Goal: Task Accomplishment & Management: Manage account settings

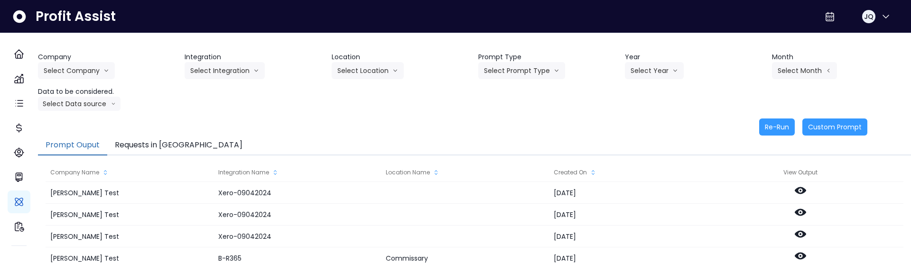
click at [219, 118] on div "Company Select Company [PERSON_NAME] Test [PERSON_NAME] Bakery SpotOn Demo Test…" at bounding box center [474, 94] width 873 height 84
click at [644, 106] on div "Company Select Company Hardik Test koras Bakery SpotOn Demo TestLOCATION Integr…" at bounding box center [474, 81] width 873 height 59
click at [91, 73] on button "Select Company" at bounding box center [76, 70] width 77 height 17
click at [86, 122] on span "SpotOn Demo" at bounding box center [78, 124] width 68 height 9
click at [230, 70] on button "Select Integration" at bounding box center [225, 70] width 80 height 17
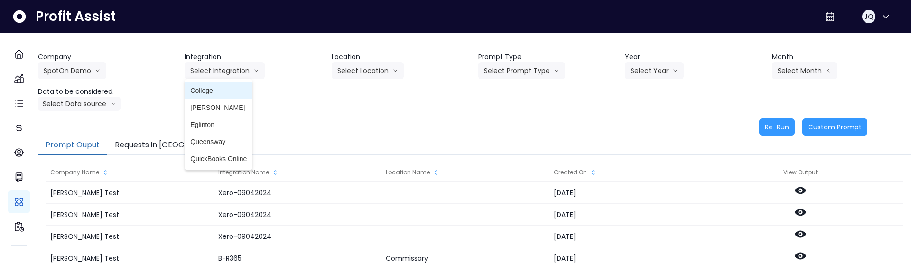
click at [242, 89] on span "College" at bounding box center [218, 90] width 56 height 9
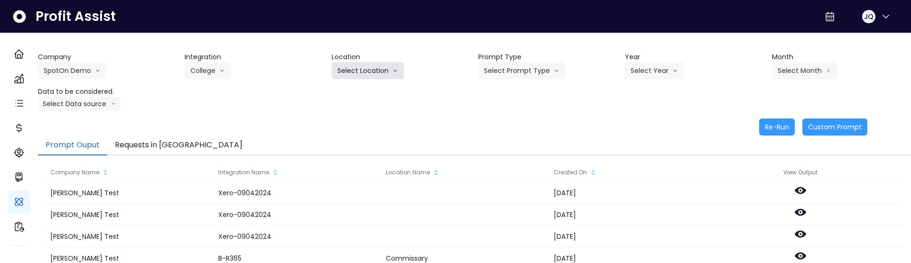
click at [367, 75] on button "Select Location" at bounding box center [368, 70] width 72 height 17
click at [365, 105] on div "Company SpotOn Demo Hardik Test koras Bakery SpotOn Demo TestLOCATION Integrati…" at bounding box center [474, 81] width 873 height 59
click at [375, 81] on div "Company SpotOn Demo Hardik Test koras Bakery SpotOn Demo TestLOCATION Integrati…" at bounding box center [474, 81] width 873 height 59
click at [375, 80] on div "Company SpotOn Demo Hardik Test koras Bakery SpotOn Demo TestLOCATION Integrati…" at bounding box center [474, 81] width 873 height 59
click at [375, 75] on button "Select Location" at bounding box center [368, 70] width 72 height 17
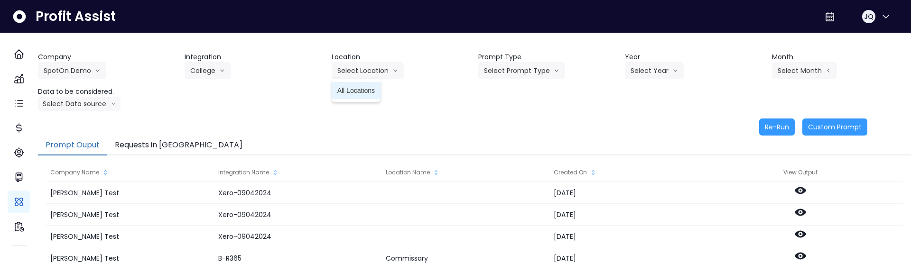
click at [371, 94] on span "All Locations" at bounding box center [357, 90] width 38 height 9
click at [488, 67] on button "Select Prompt Type" at bounding box center [521, 70] width 87 height 17
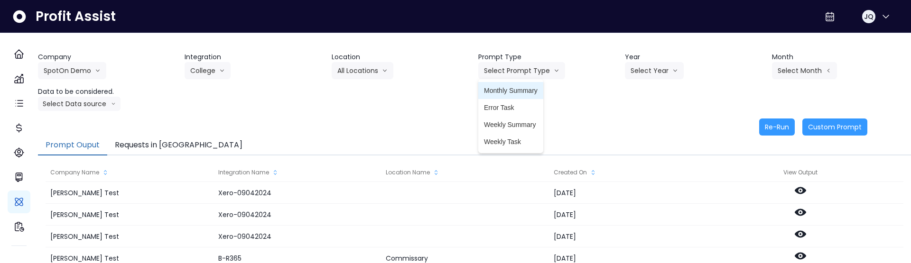
click at [499, 93] on span "Monthly Summary" at bounding box center [511, 90] width 54 height 9
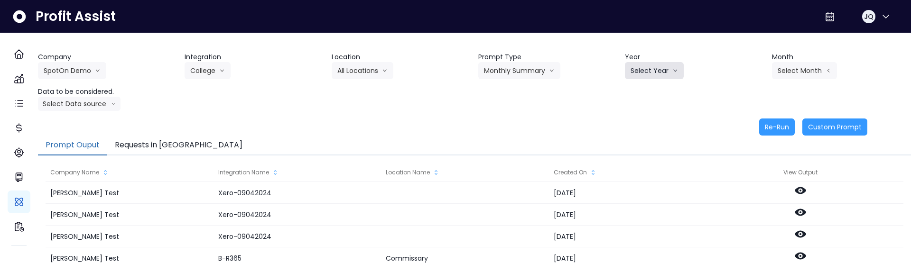
click at [653, 71] on button "Select Year" at bounding box center [654, 70] width 59 height 17
click at [639, 126] on span "2025" at bounding box center [638, 124] width 15 height 9
click at [840, 44] on div "Company SpotOn Demo Hardik Test koras Bakery SpotOn Demo TestLOCATION Integrati…" at bounding box center [474, 208] width 873 height 351
click at [802, 81] on div "Company SpotOn Demo Hardik Test koras Bakery SpotOn Demo TestLOCATION Integrati…" at bounding box center [474, 81] width 873 height 59
click at [808, 68] on button "Select Month" at bounding box center [804, 70] width 65 height 17
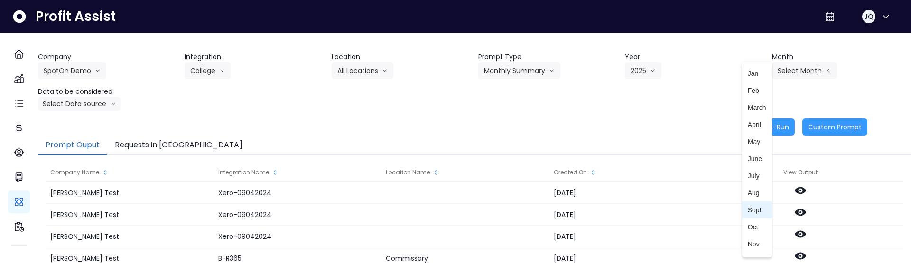
click at [756, 213] on span "Sept" at bounding box center [757, 210] width 19 height 9
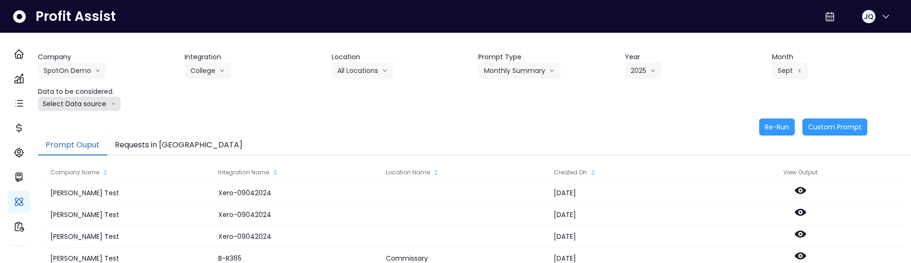
click at [61, 110] on button "Select Data source" at bounding box center [79, 104] width 83 height 14
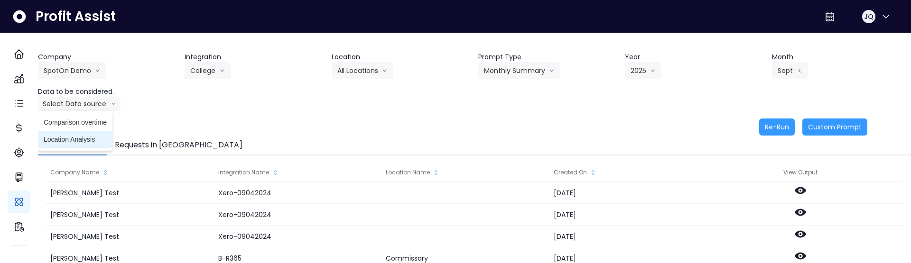
click at [64, 135] on span "Location Analysis" at bounding box center [75, 139] width 63 height 9
click at [767, 124] on button "Re-Run" at bounding box center [777, 127] width 36 height 17
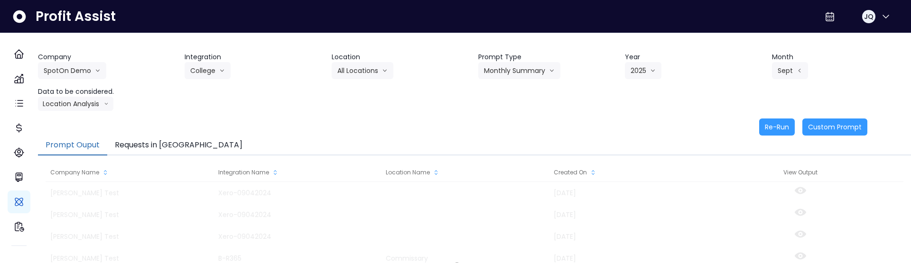
click at [421, 122] on div "Re-Run Custom Prompt" at bounding box center [453, 127] width 830 height 17
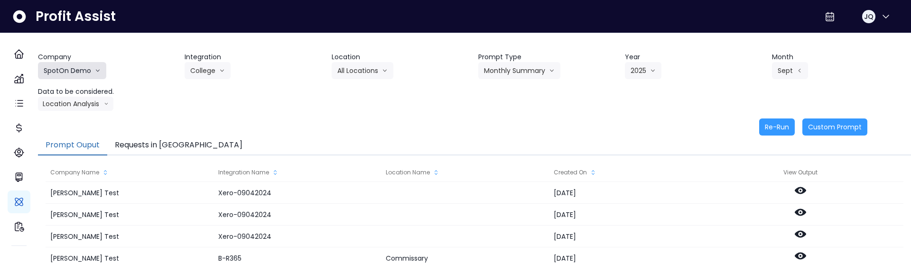
click at [90, 65] on button "SpotOn Demo" at bounding box center [72, 70] width 68 height 17
click at [263, 102] on div "Company SpotOn Demo Hardik Test koras Bakery SpotOn Demo TestLOCATION Integrati…" at bounding box center [474, 81] width 873 height 59
click at [84, 101] on button "Location Analysis" at bounding box center [75, 104] width 75 height 14
click at [78, 125] on span "Comparison overtime" at bounding box center [75, 122] width 63 height 9
click at [396, 113] on div "Company SpotOn Demo Hardik Test koras Bakery SpotOn Demo TestLOCATION Integrati…" at bounding box center [474, 94] width 873 height 84
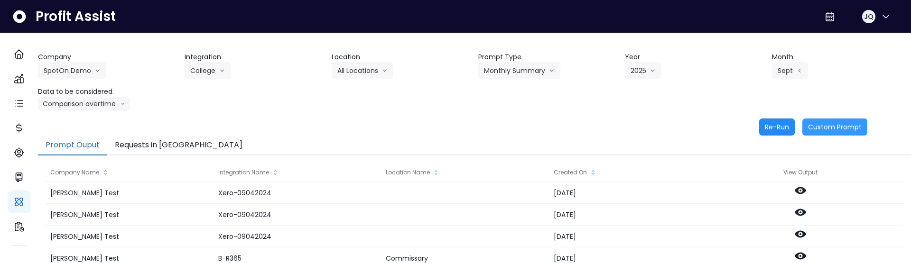
click at [759, 129] on button "Re-Run" at bounding box center [777, 127] width 36 height 17
click at [477, 124] on div "Re-Run Custom Prompt" at bounding box center [453, 127] width 830 height 17
click at [870, 9] on button "JQ" at bounding box center [877, 16] width 30 height 23
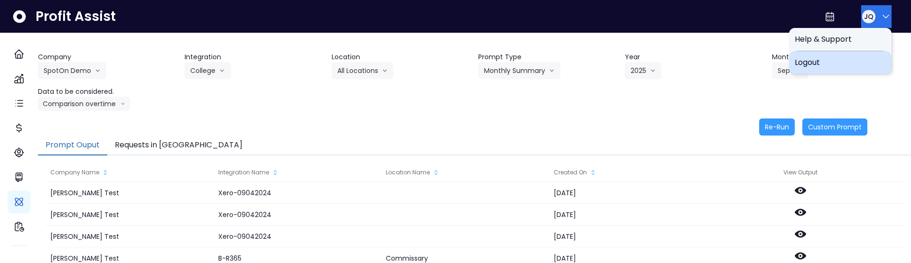
click at [867, 61] on span "Logout" at bounding box center [840, 62] width 91 height 11
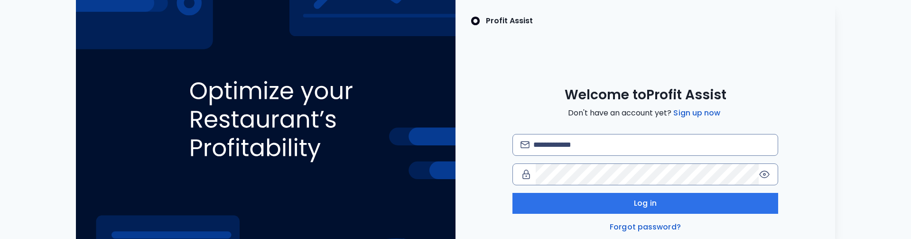
click at [542, 71] on div "Profit Assist Welcome to Profit Assist Don't have an account yet? Sign up now L…" at bounding box center [646, 119] width 380 height 239
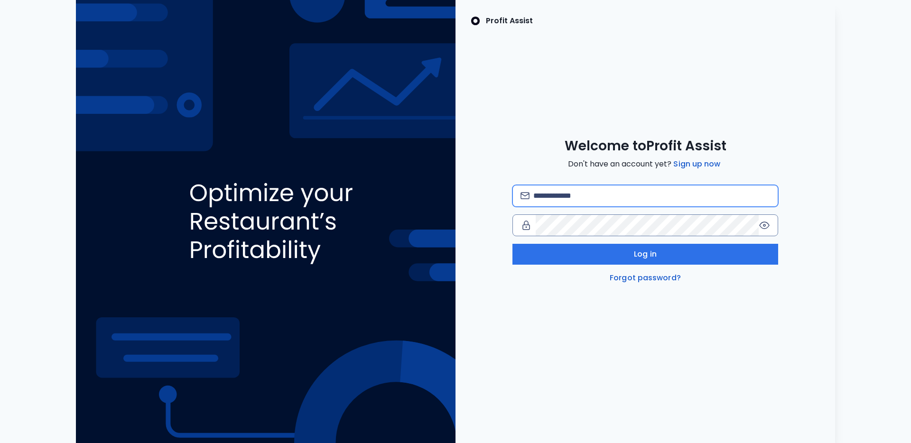
click at [594, 198] on input "email" at bounding box center [652, 196] width 237 height 21
click at [0, 443] on com-1password-button at bounding box center [0, 443] width 0 height 0
type input "**********"
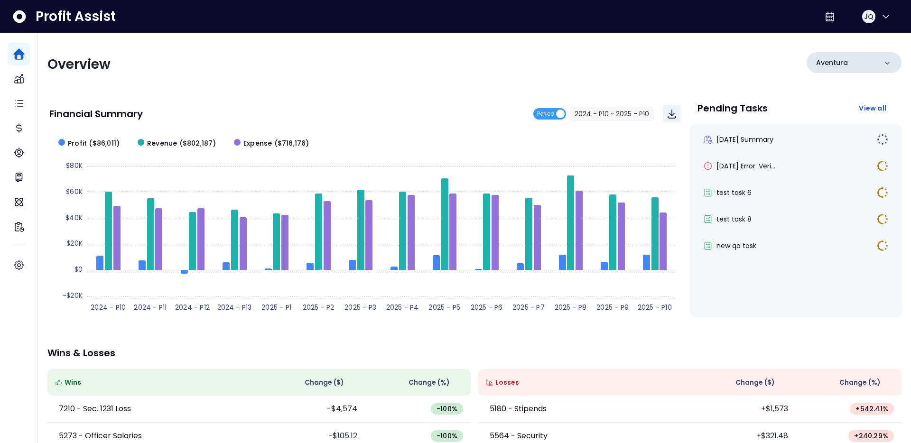
click at [868, 59] on div "Aventura" at bounding box center [854, 62] width 95 height 21
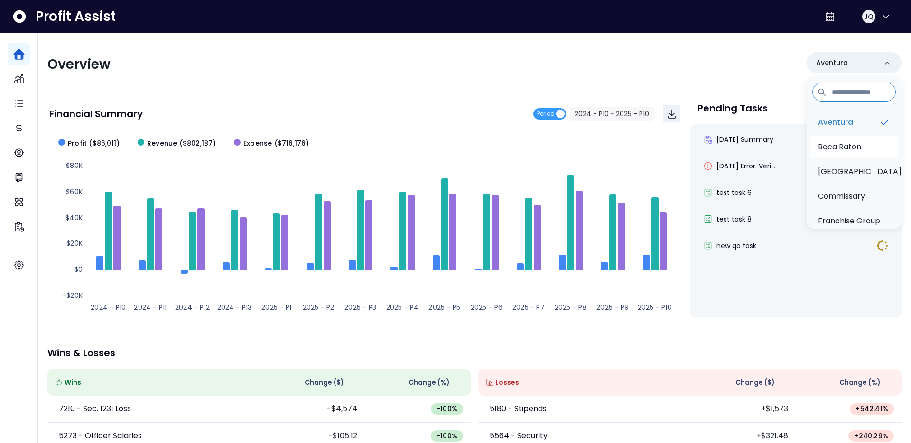
click at [860, 150] on p "Boca Raton" at bounding box center [839, 146] width 43 height 11
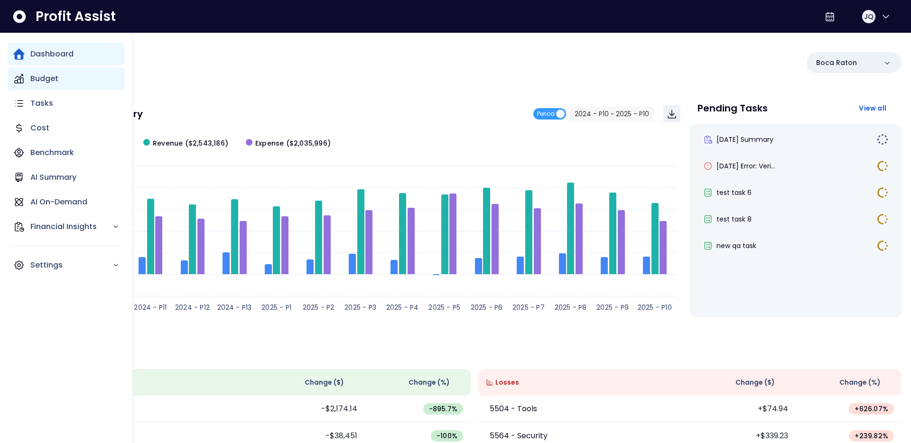
click at [28, 79] on div "Budget" at bounding box center [66, 78] width 117 height 23
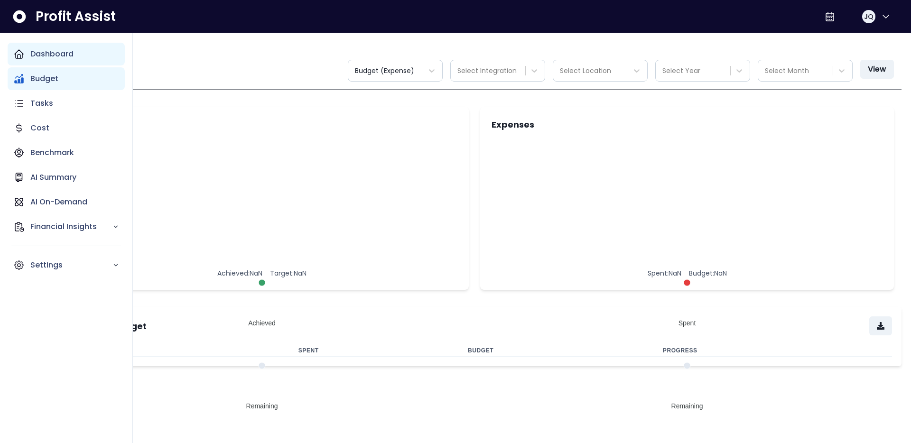
click at [54, 58] on p "Dashboard" at bounding box center [51, 53] width 43 height 11
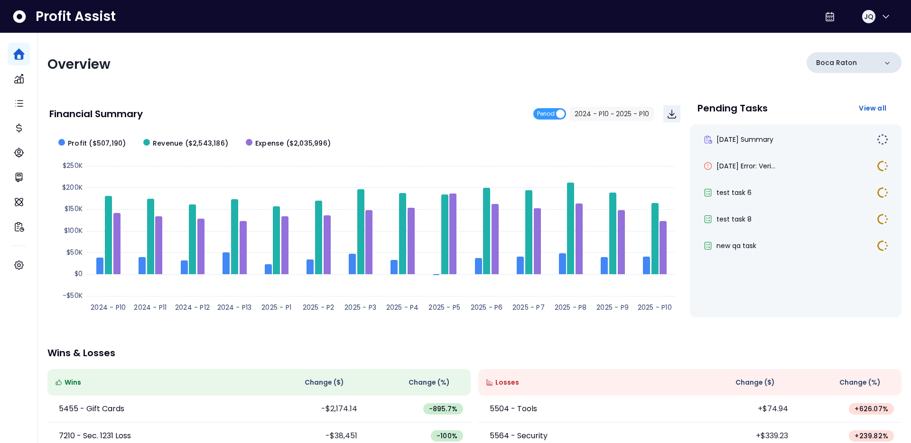
click at [845, 57] on div "Boca Raton" at bounding box center [854, 62] width 95 height 21
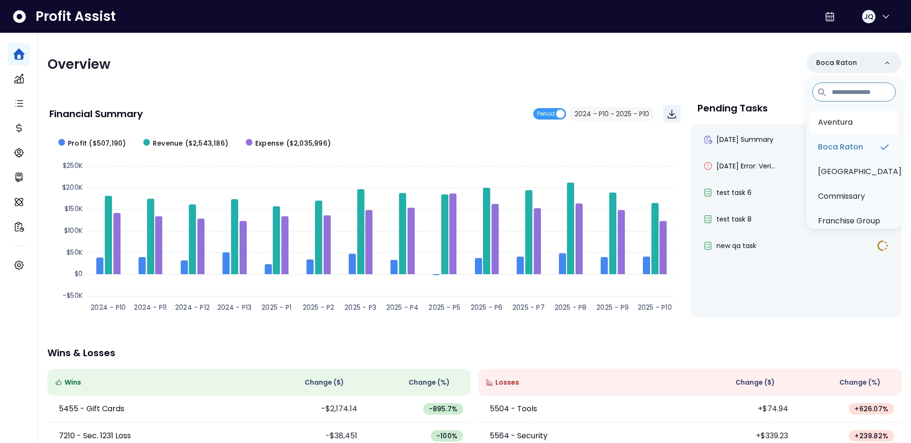
click at [831, 120] on p "Aventura" at bounding box center [835, 122] width 35 height 11
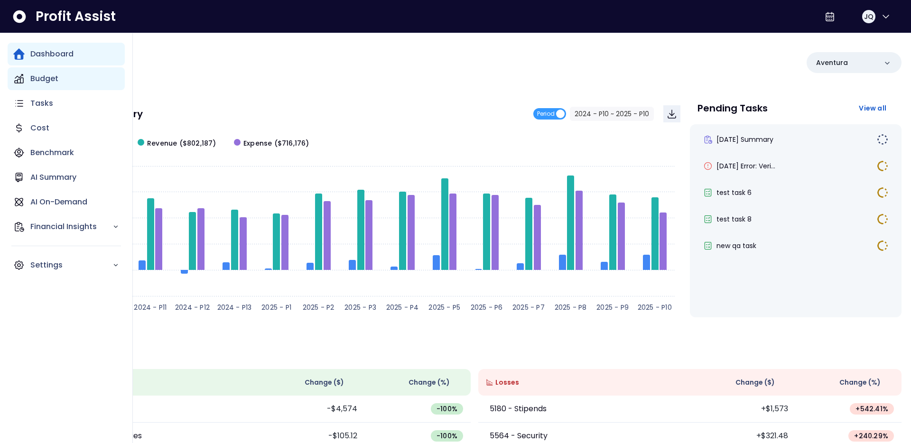
click at [36, 82] on p "Budget" at bounding box center [44, 78] width 28 height 11
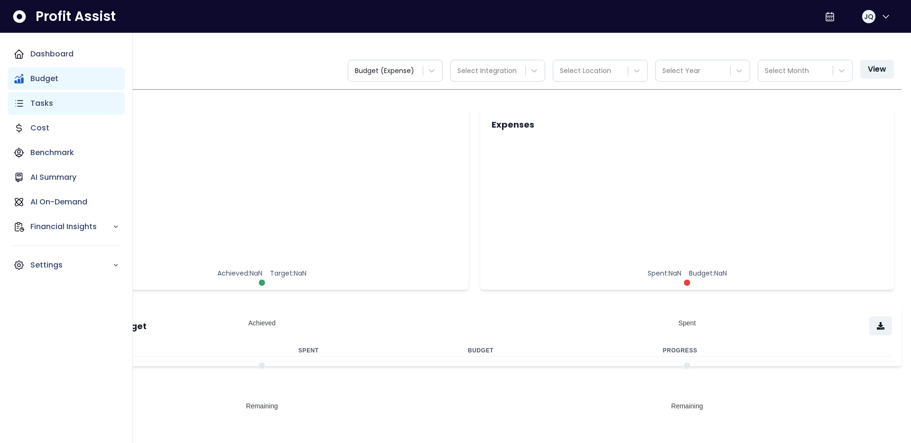
click at [41, 109] on p "Tasks" at bounding box center [41, 103] width 23 height 11
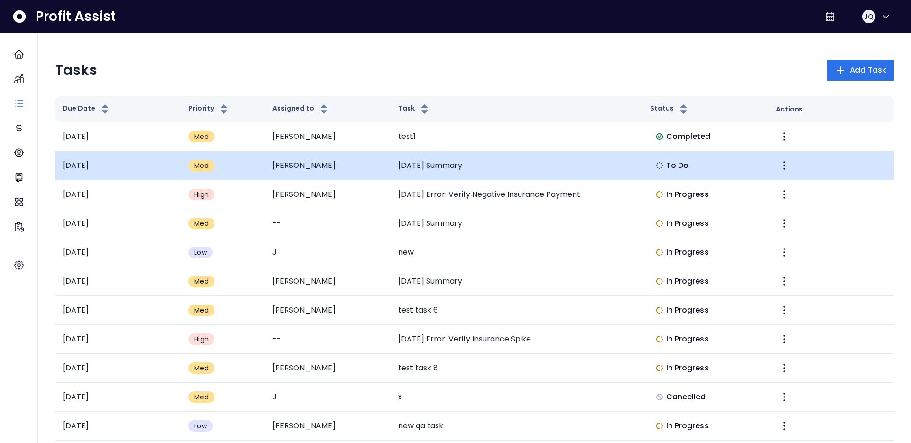
click at [379, 177] on td "Justin" at bounding box center [328, 165] width 126 height 29
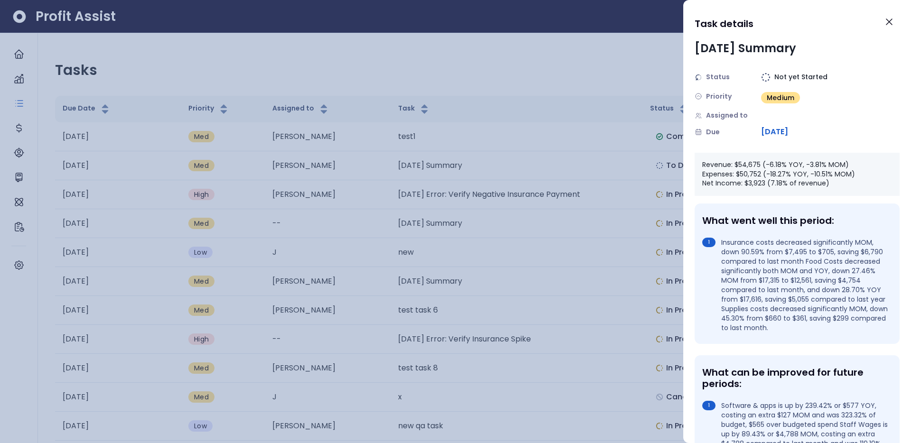
click at [578, 62] on div at bounding box center [455, 221] width 911 height 443
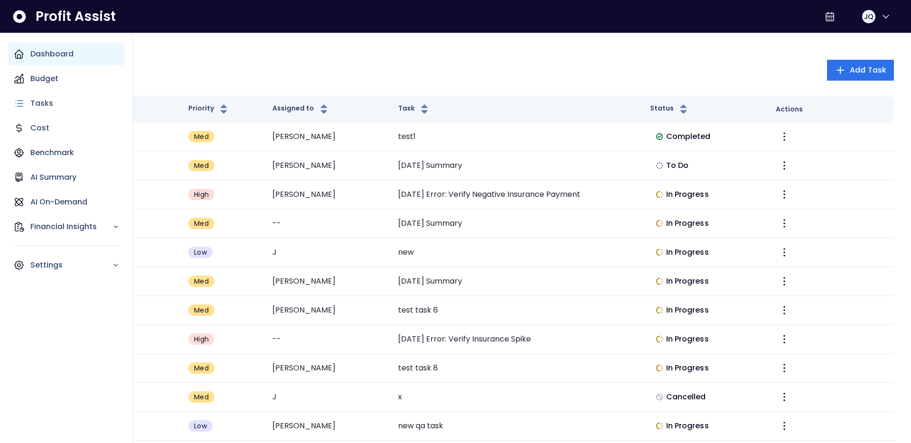
click at [20, 58] on icon "Main navigation" at bounding box center [19, 54] width 9 height 9
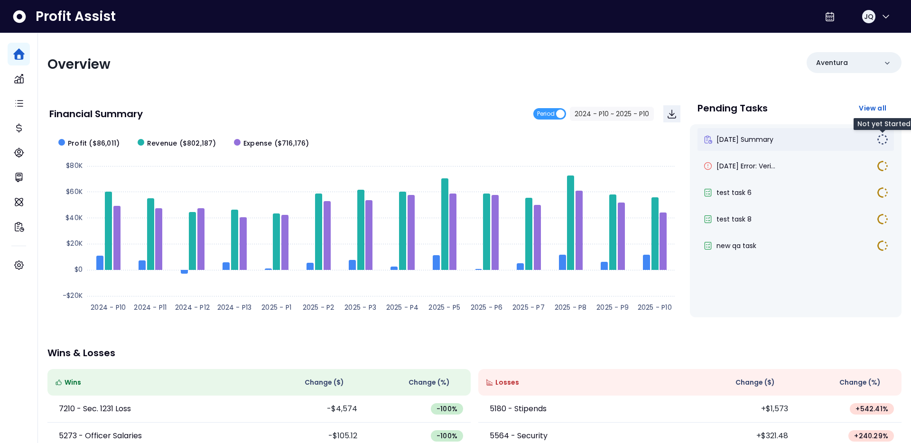
click at [881, 134] on img at bounding box center [882, 139] width 11 height 11
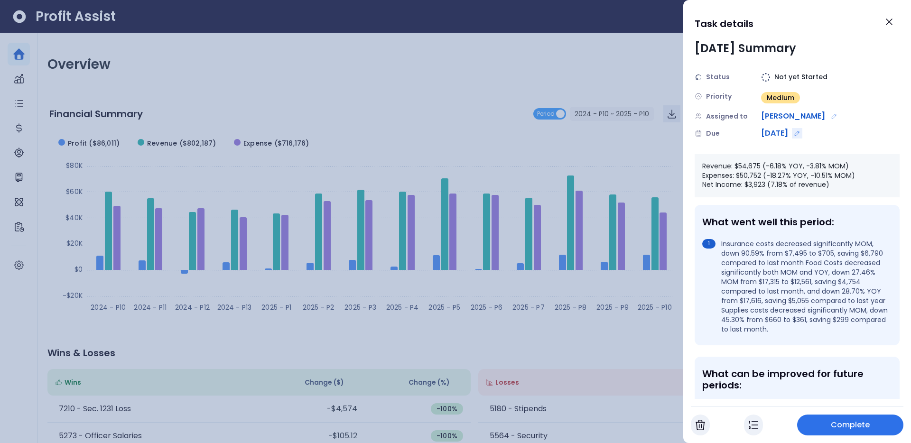
click at [801, 132] on icon "Edit due date" at bounding box center [797, 133] width 7 height 7
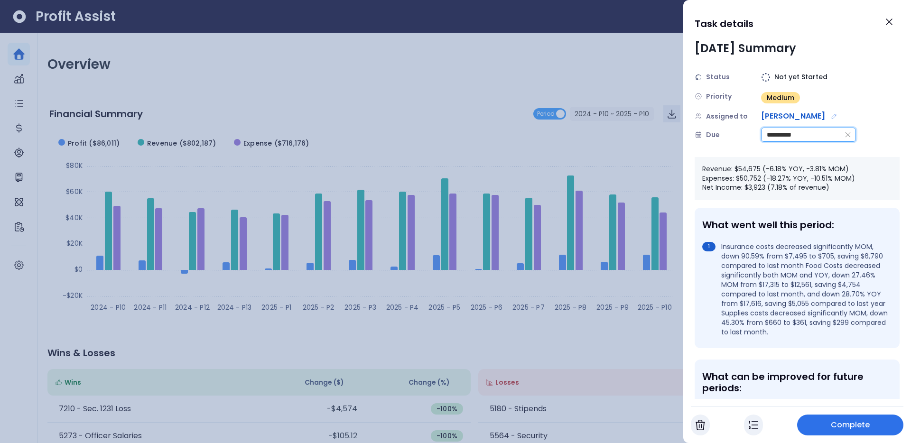
click at [814, 132] on input "**********" at bounding box center [801, 134] width 79 height 13
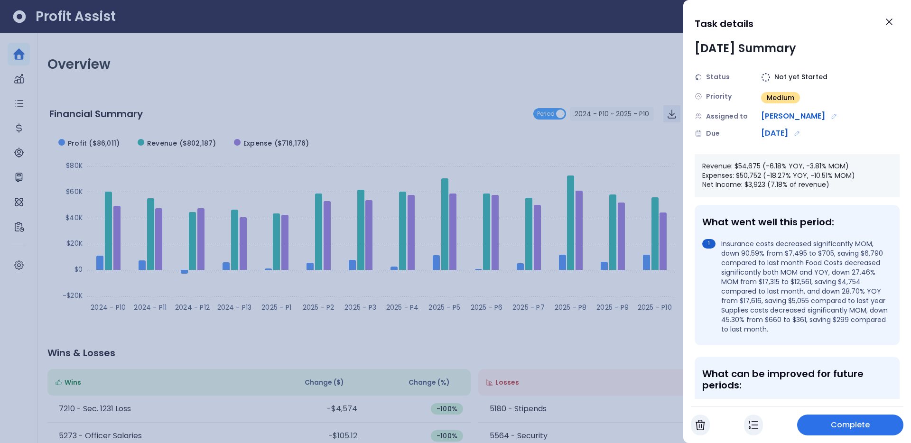
click at [843, 425] on span "Complete" at bounding box center [850, 425] width 39 height 11
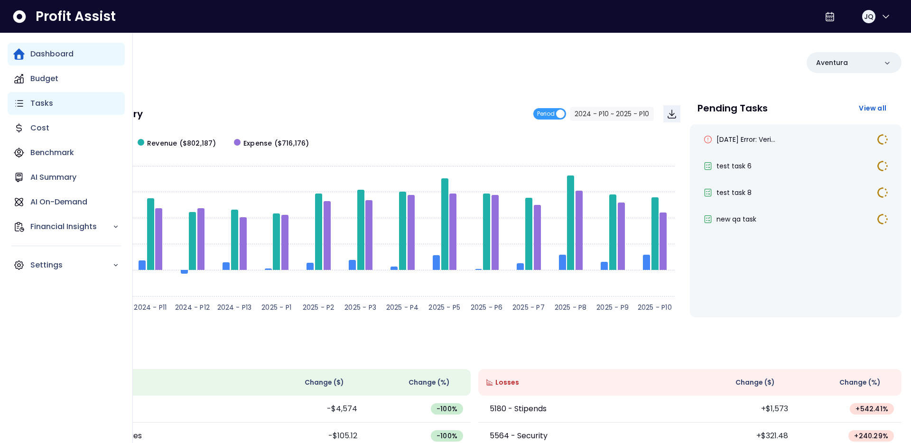
click at [18, 99] on icon "Main navigation" at bounding box center [18, 103] width 11 height 11
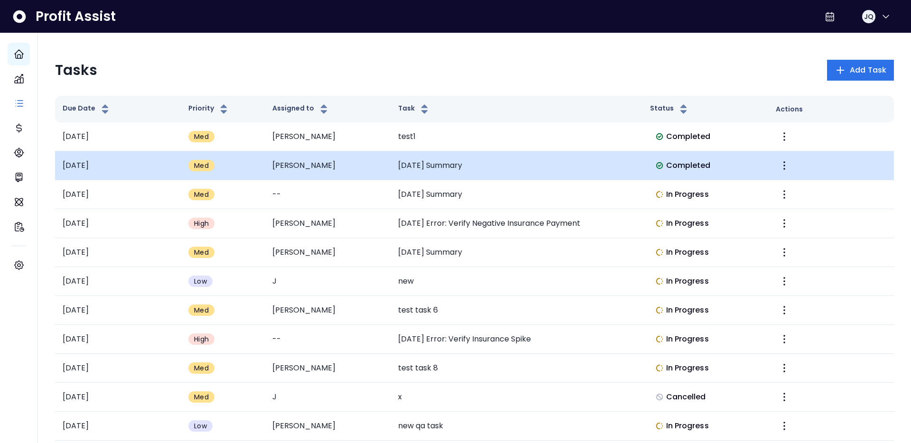
click at [141, 167] on td "2025-05-30" at bounding box center [118, 165] width 126 height 29
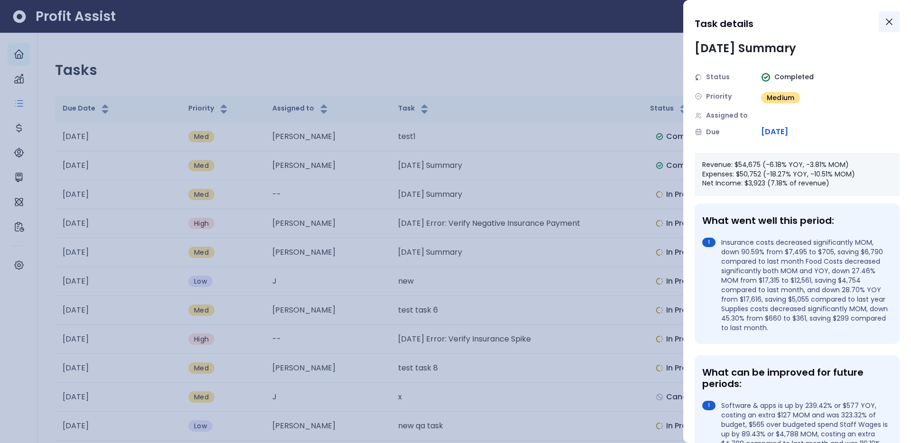
click at [889, 24] on icon "Close" at bounding box center [889, 21] width 11 height 11
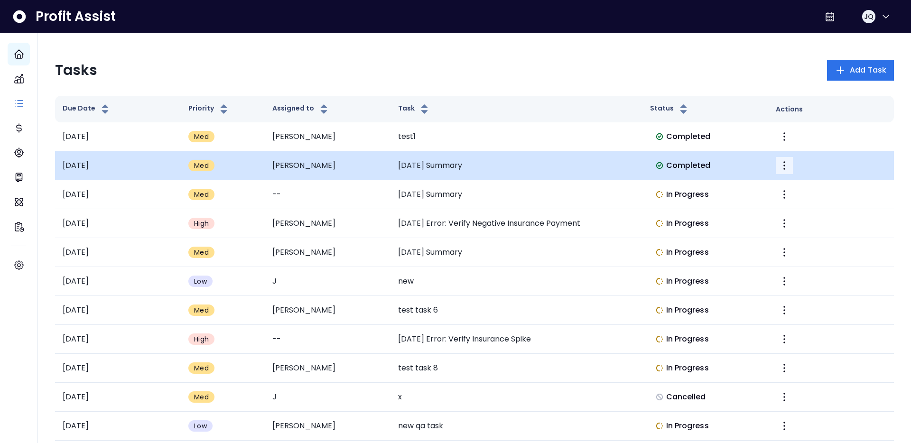
click at [789, 168] on icon "More" at bounding box center [784, 165] width 11 height 11
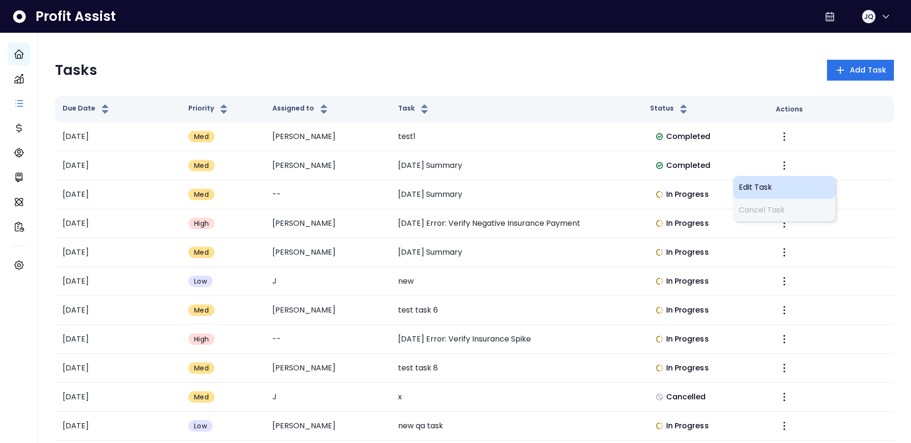
click at [773, 182] on span "Edit Task" at bounding box center [784, 187] width 91 height 11
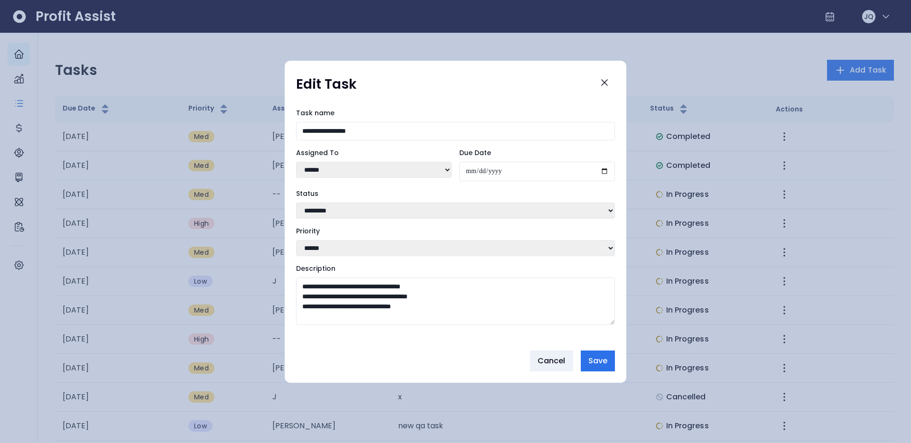
click at [402, 211] on select "**********" at bounding box center [455, 211] width 319 height 16
select select "**********"
click at [296, 203] on select "**********" at bounding box center [455, 211] width 319 height 16
click at [605, 364] on span "Save" at bounding box center [598, 361] width 19 height 11
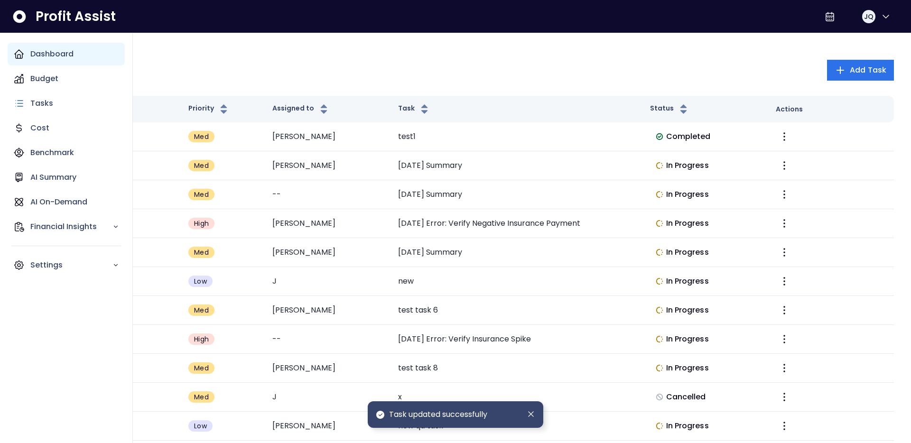
click at [21, 54] on icon "Main navigation" at bounding box center [18, 53] width 11 height 11
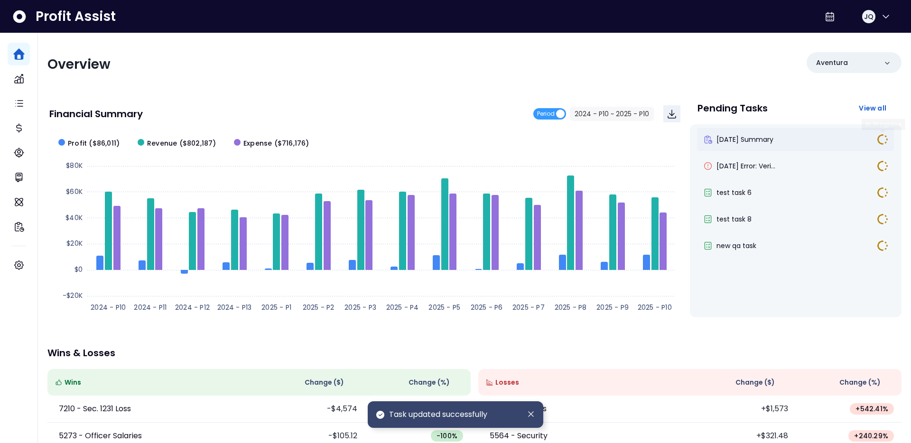
click at [889, 139] on div "April 2025 Summary" at bounding box center [796, 139] width 197 height 23
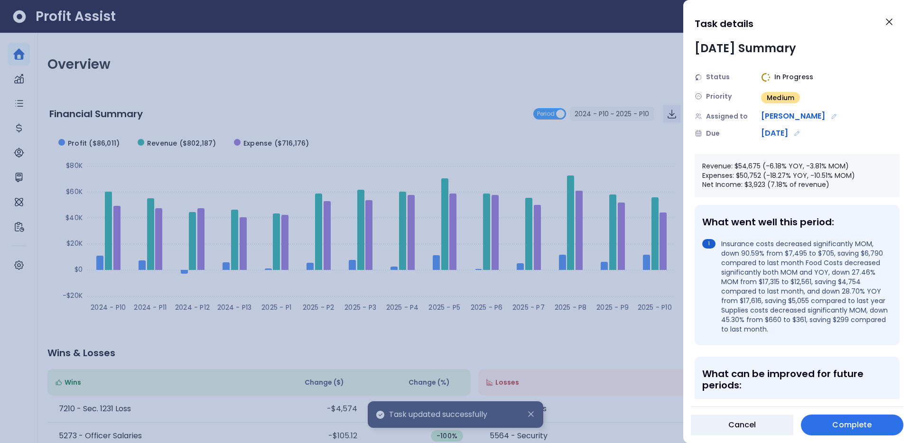
click at [811, 136] on div "2025-05-30" at bounding box center [808, 133] width 95 height 11
click at [801, 134] on icon "Edit due date" at bounding box center [797, 133] width 7 height 7
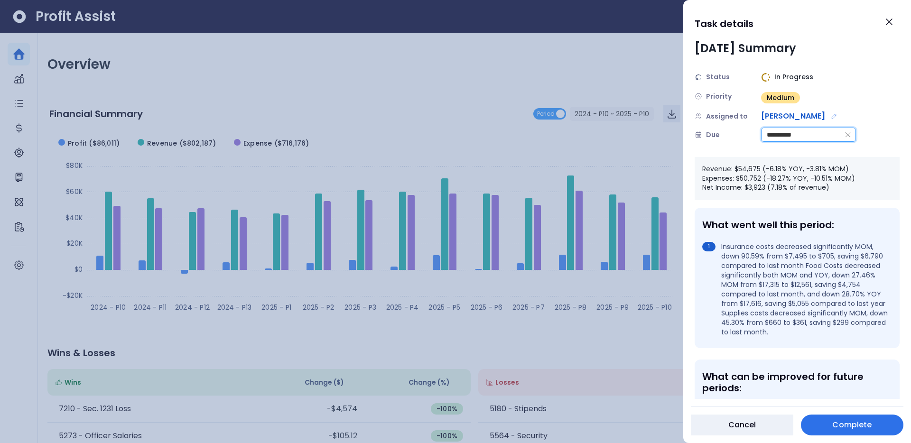
click at [825, 137] on input "**********" at bounding box center [801, 134] width 79 height 13
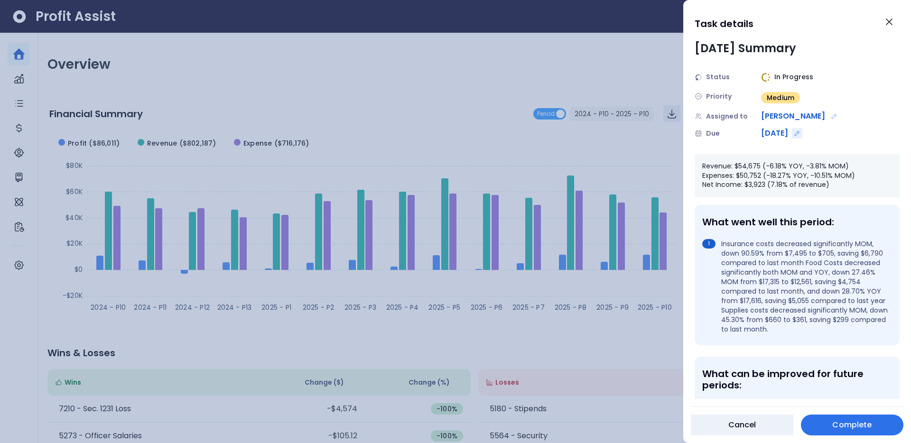
click at [801, 132] on icon "Edit due date" at bounding box center [797, 133] width 7 height 7
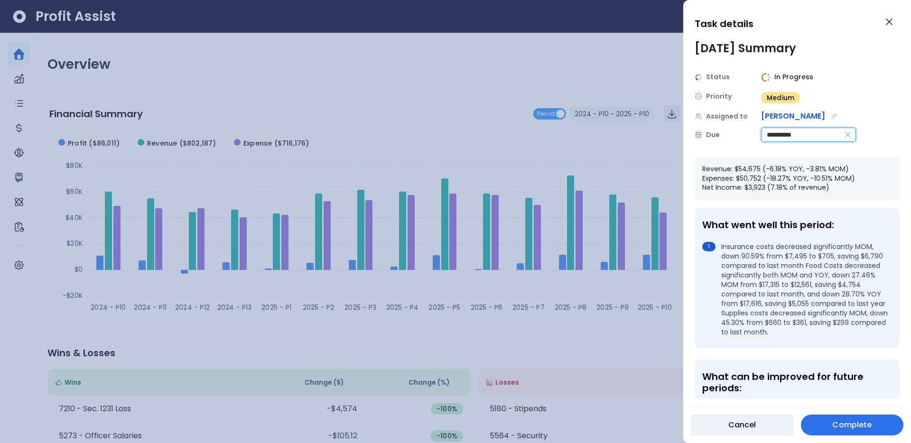
click at [825, 140] on input "**********" at bounding box center [801, 134] width 79 height 13
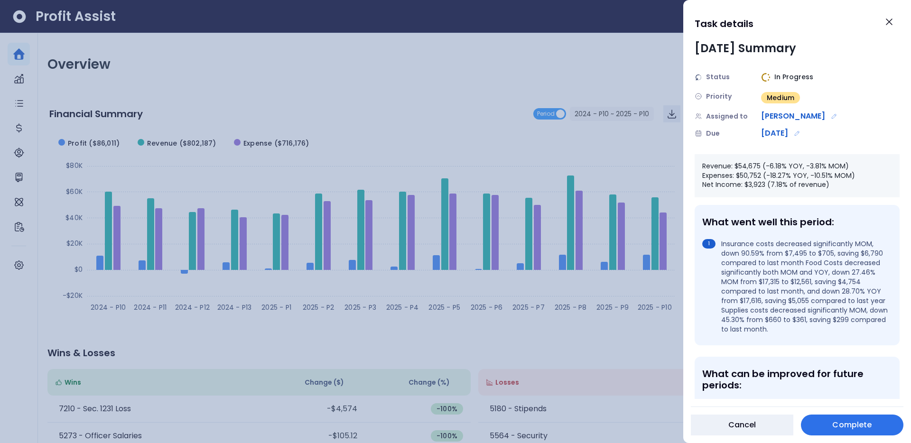
click at [788, 135] on span "[DATE]" at bounding box center [774, 133] width 27 height 11
click at [803, 131] on button "Edit due date" at bounding box center [797, 133] width 10 height 10
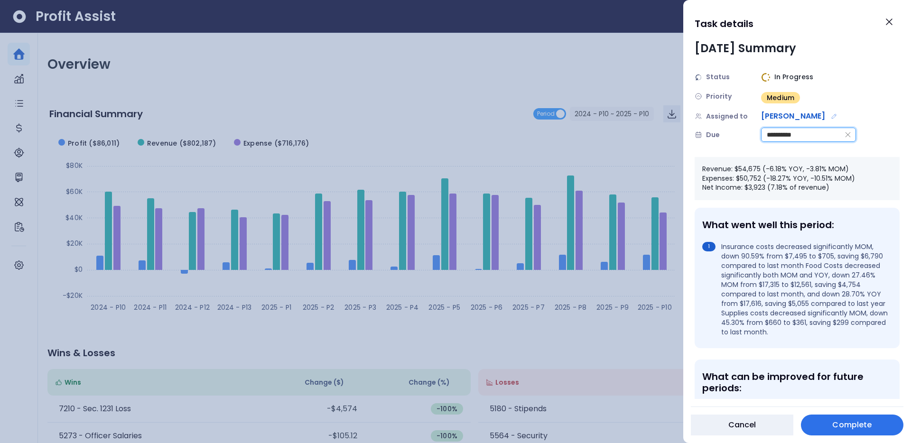
click at [797, 135] on input "**********" at bounding box center [801, 134] width 79 height 13
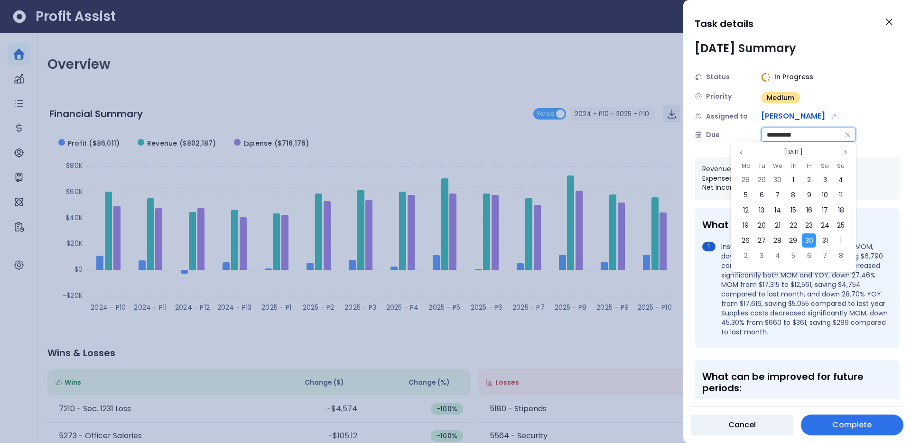
click at [797, 135] on input "**********" at bounding box center [801, 134] width 79 height 13
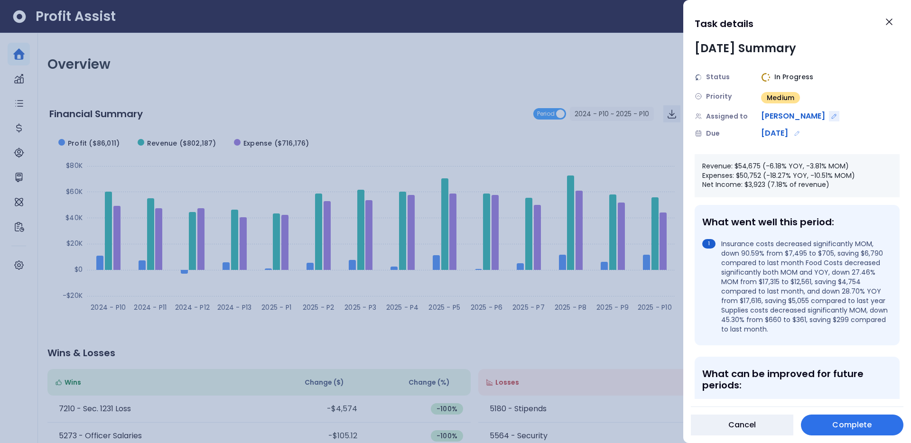
click at [831, 117] on icon "Edit assignment" at bounding box center [834, 116] width 7 height 7
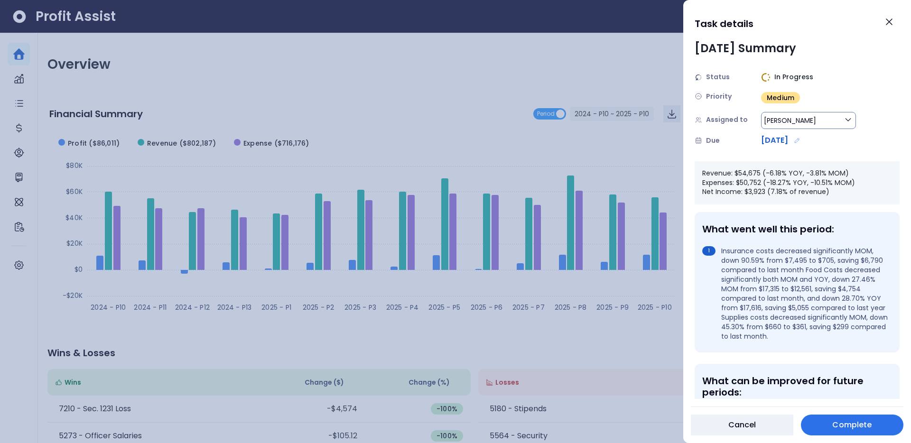
click at [792, 118] on button "Justin" at bounding box center [808, 120] width 95 height 17
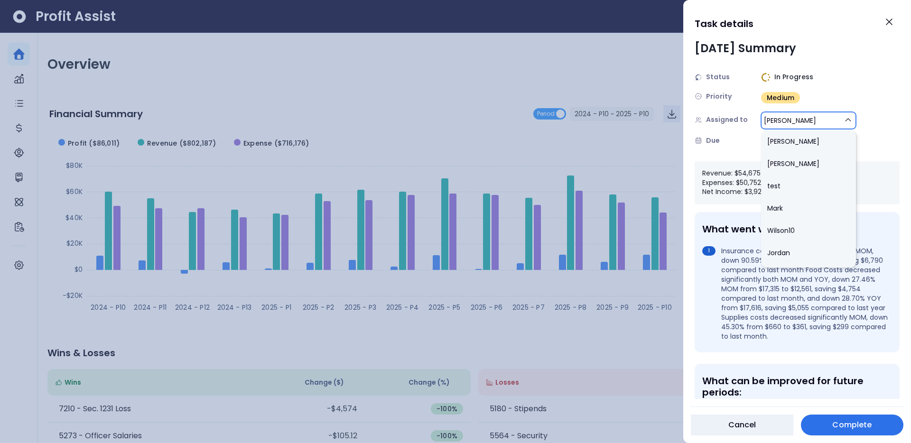
scroll to position [309, 0]
click at [799, 172] on li "[PERSON_NAME]" at bounding box center [808, 168] width 95 height 22
type input "**"
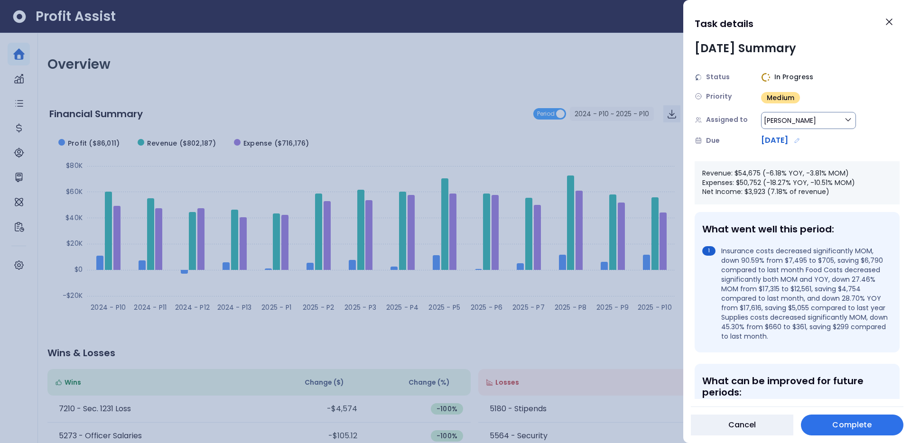
click at [841, 403] on div "Task details April 2025 Summary Status In Progress Priority Medium Assigned to …" at bounding box center [798, 221] width 228 height 443
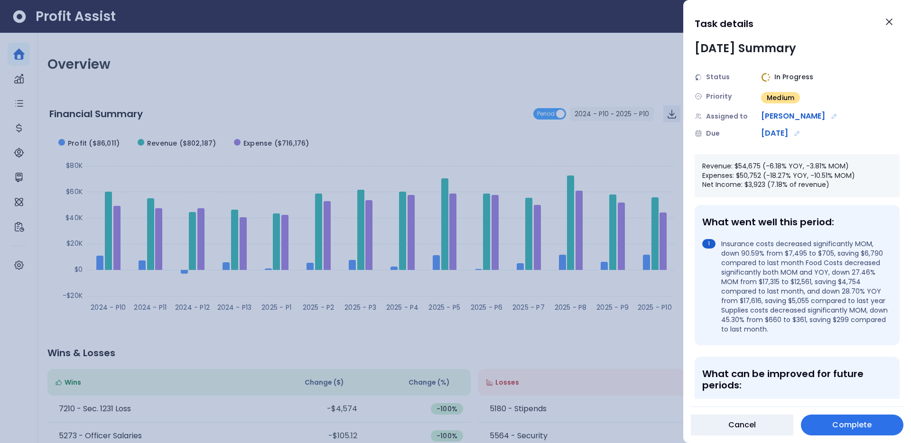
click at [583, 70] on div at bounding box center [455, 221] width 911 height 443
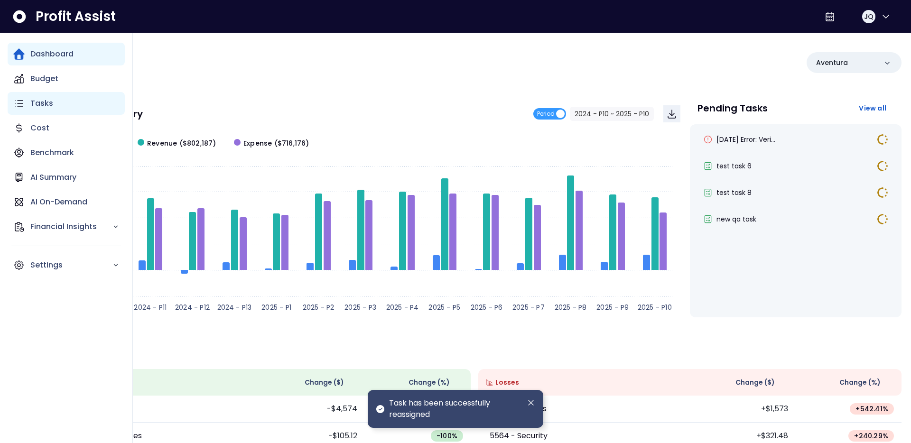
click at [29, 97] on div "Tasks" at bounding box center [66, 103] width 117 height 23
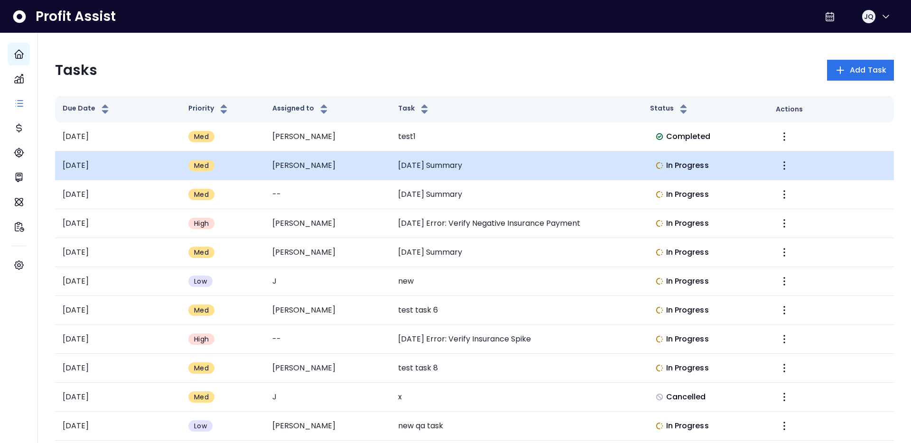
click at [389, 173] on td "[PERSON_NAME]" at bounding box center [328, 165] width 126 height 29
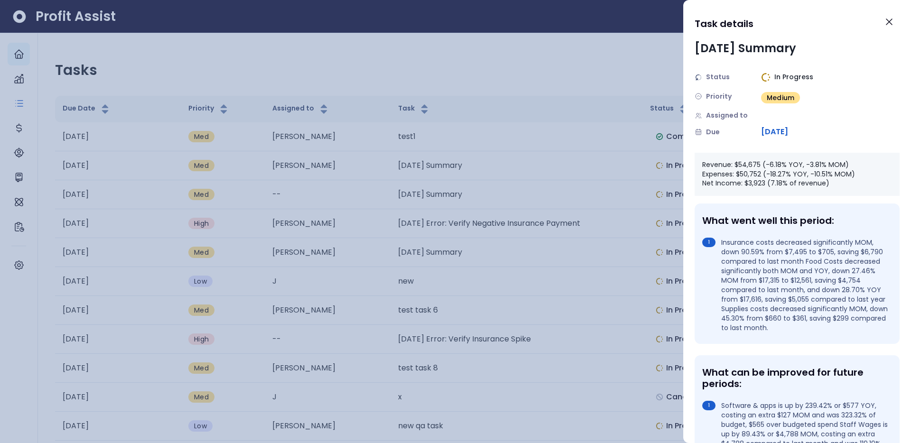
click at [776, 120] on div "Assigned to" at bounding box center [797, 116] width 205 height 10
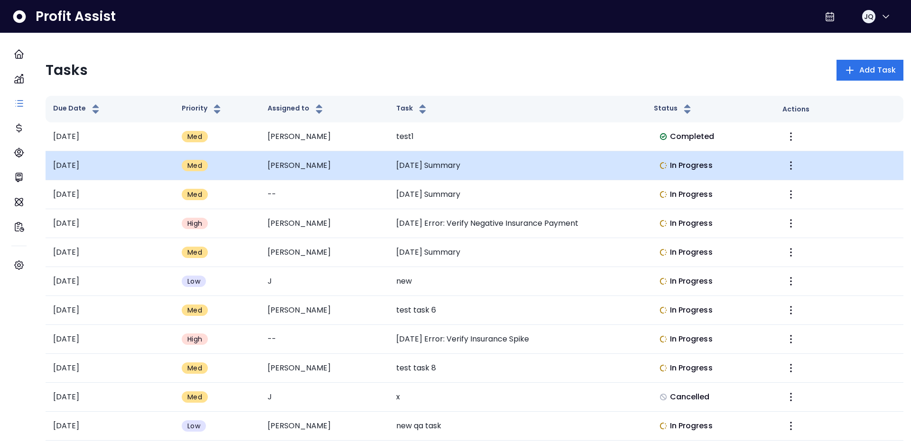
click at [245, 159] on td "Med" at bounding box center [217, 165] width 86 height 29
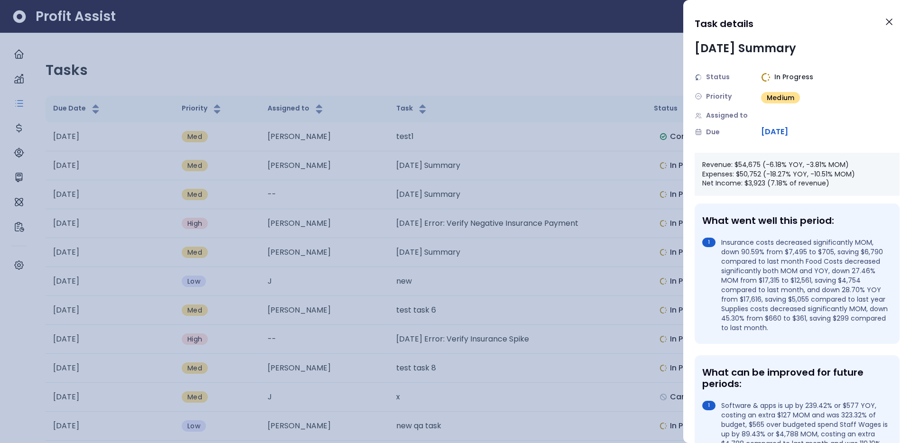
click at [786, 108] on div "Status In Progress Priority Medium Assigned to Due 2025-05-30" at bounding box center [797, 105] width 205 height 66
click at [756, 120] on div "Assigned to" at bounding box center [728, 116] width 66 height 10
click at [805, 112] on div "Assigned to" at bounding box center [797, 116] width 205 height 10
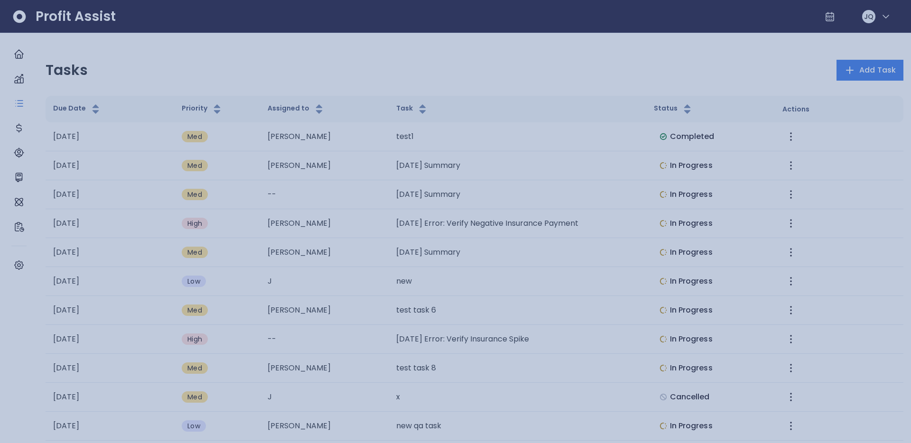
click at [605, 55] on div at bounding box center [455, 221] width 911 height 443
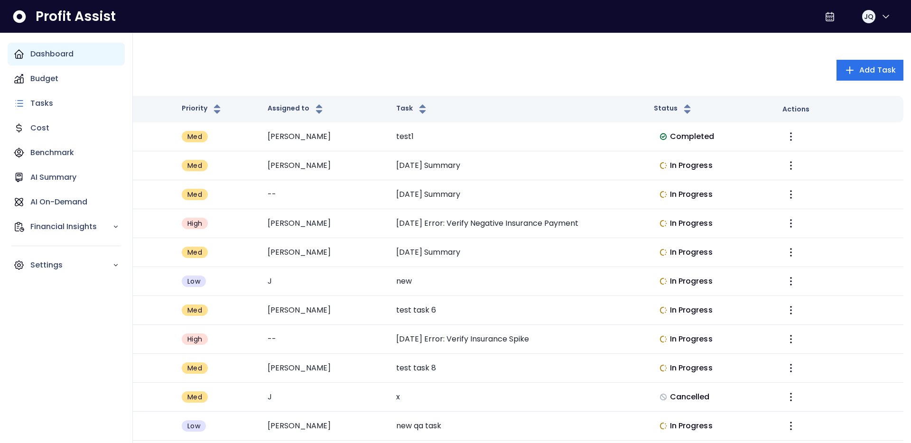
click at [37, 60] on div "Dashboard" at bounding box center [66, 54] width 117 height 23
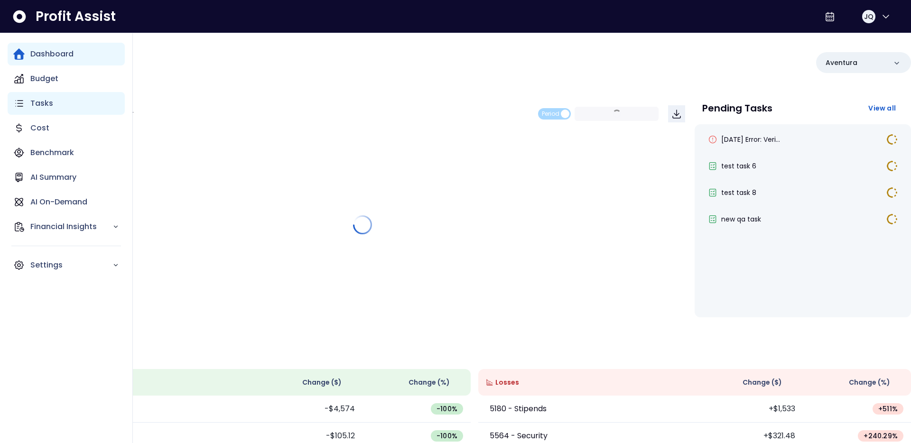
click at [28, 105] on div "Tasks" at bounding box center [66, 103] width 117 height 23
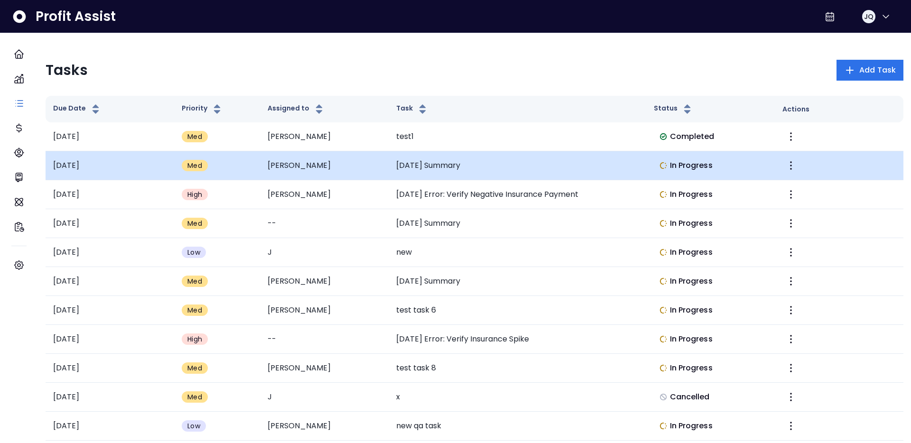
click at [450, 161] on td "April 2025 Summary" at bounding box center [517, 165] width 257 height 29
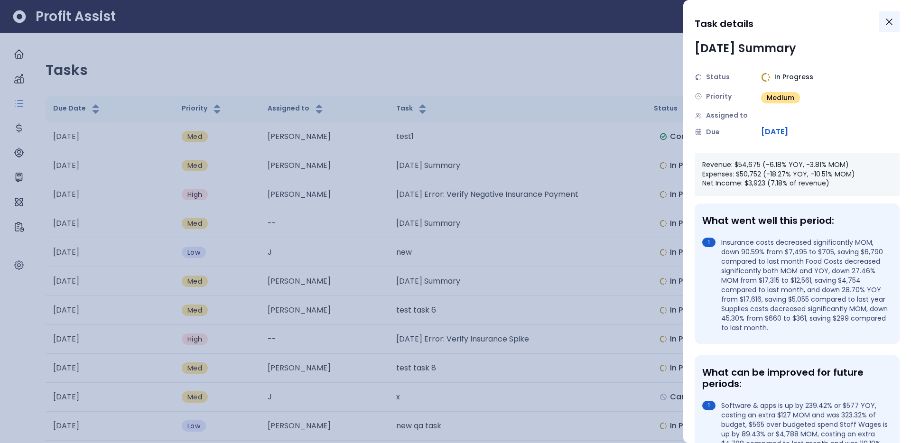
click at [894, 13] on button "Close" at bounding box center [889, 21] width 21 height 21
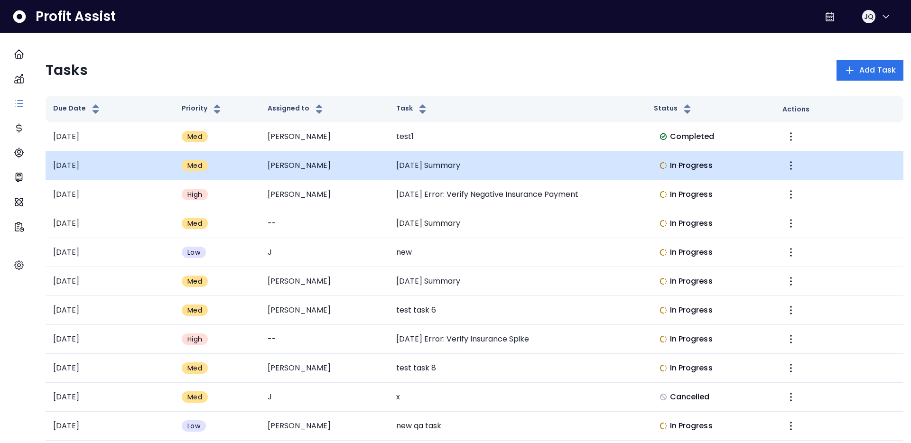
click at [776, 163] on td at bounding box center [839, 165] width 129 height 29
click at [786, 163] on icon "More" at bounding box center [791, 165] width 11 height 11
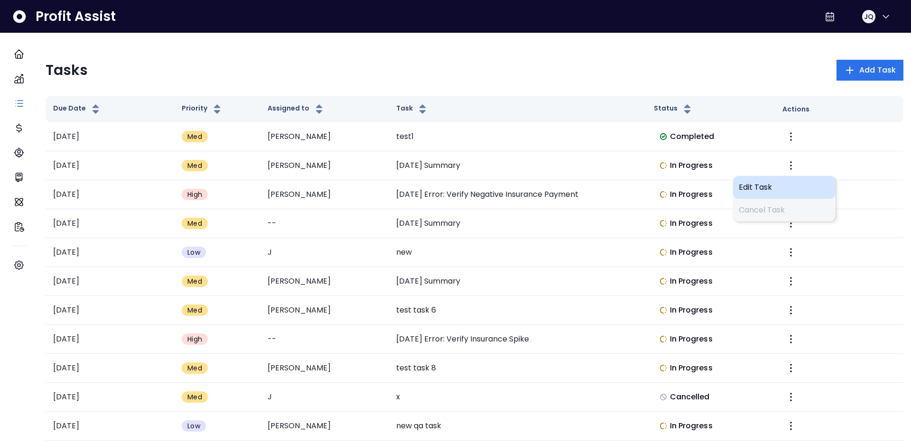
click at [748, 180] on div "Edit Task" at bounding box center [784, 187] width 103 height 23
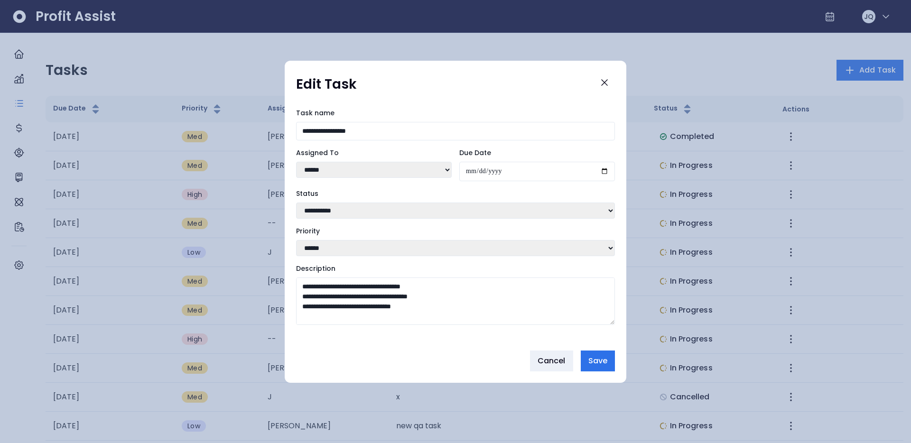
click at [337, 171] on select "******* **** **** ****** ******* ***** **** ******* *** ****** ****** * ***** *…" at bounding box center [374, 170] width 156 height 16
select select "**"
click at [296, 162] on select "******* **** **** ****** ******* ***** **** ******* *** ****** ****** * ***** *…" at bounding box center [374, 170] width 156 height 16
click at [596, 364] on span "Save" at bounding box center [598, 361] width 19 height 11
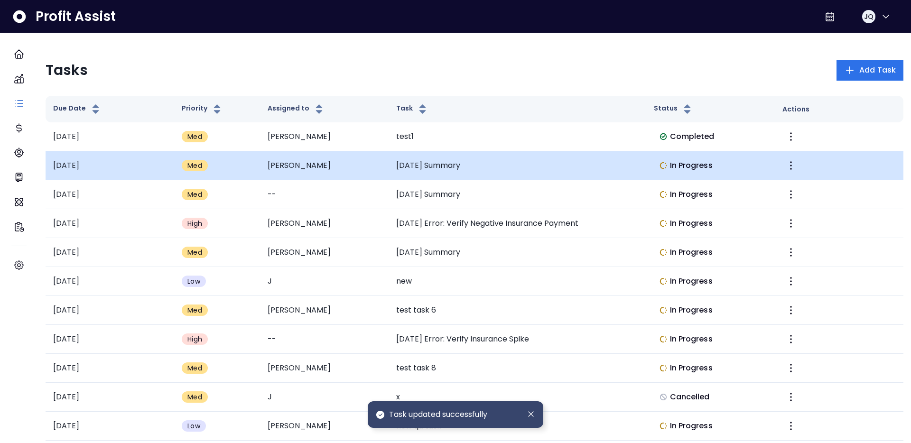
click at [107, 153] on td "2025-05-30" at bounding box center [110, 165] width 129 height 29
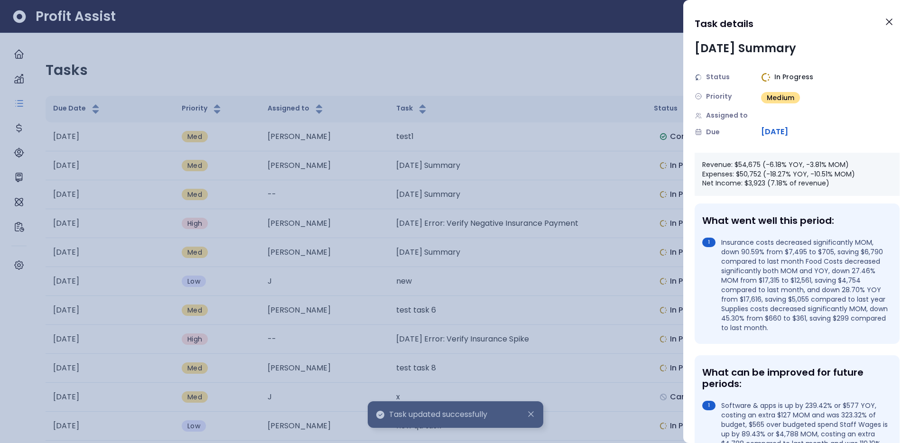
click at [173, 58] on div at bounding box center [455, 221] width 911 height 443
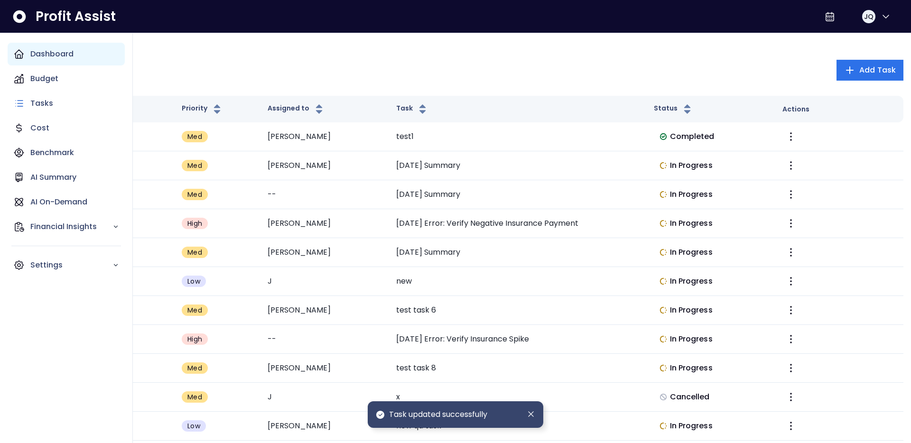
click at [17, 47] on div "Dashboard" at bounding box center [66, 54] width 117 height 23
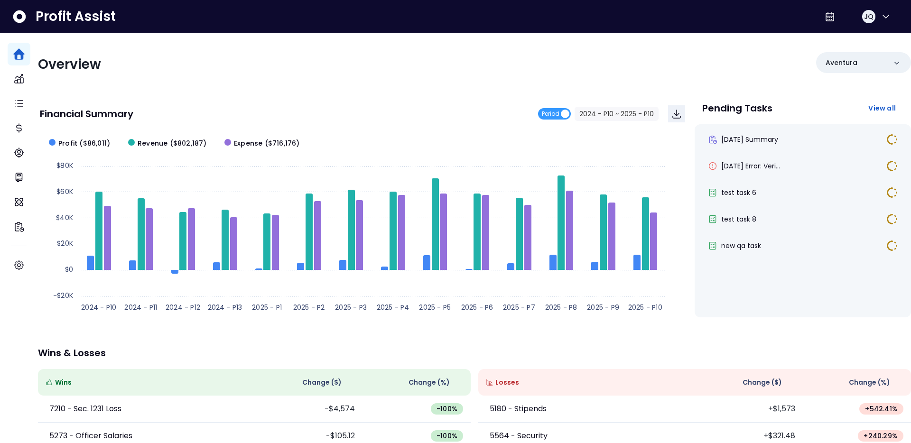
click at [172, 87] on div "Overview Aventura Financial Summary Period 2024 - P10 ~ 2025 - P10 Created with…" at bounding box center [474, 309] width 873 height 553
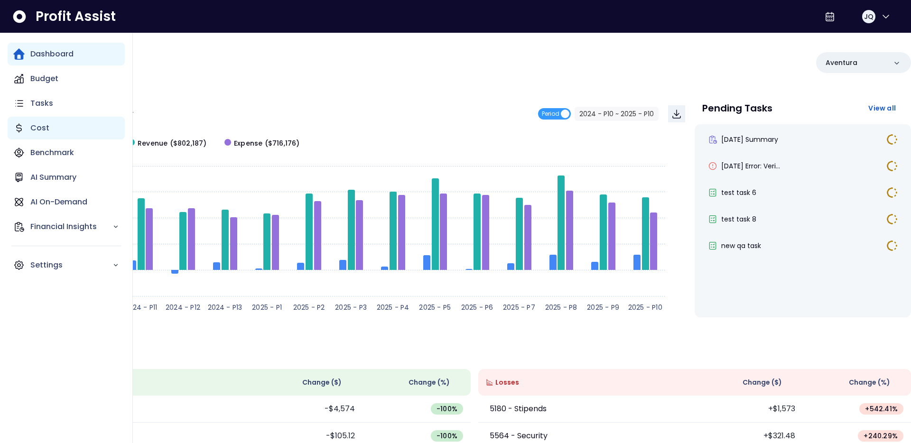
click at [33, 129] on p "Cost" at bounding box center [39, 127] width 19 height 11
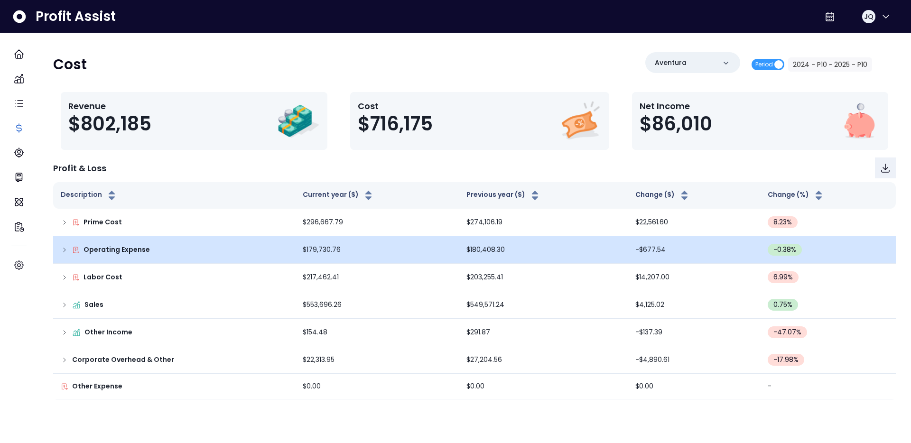
click at [116, 256] on td "Operating Expense" at bounding box center [174, 250] width 242 height 28
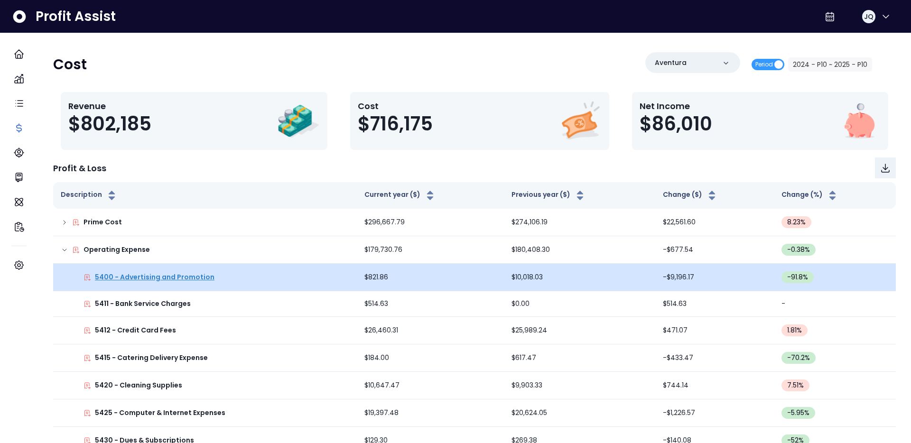
click at [130, 279] on p "5400 - Advertising and Promotion" at bounding box center [155, 277] width 120 height 10
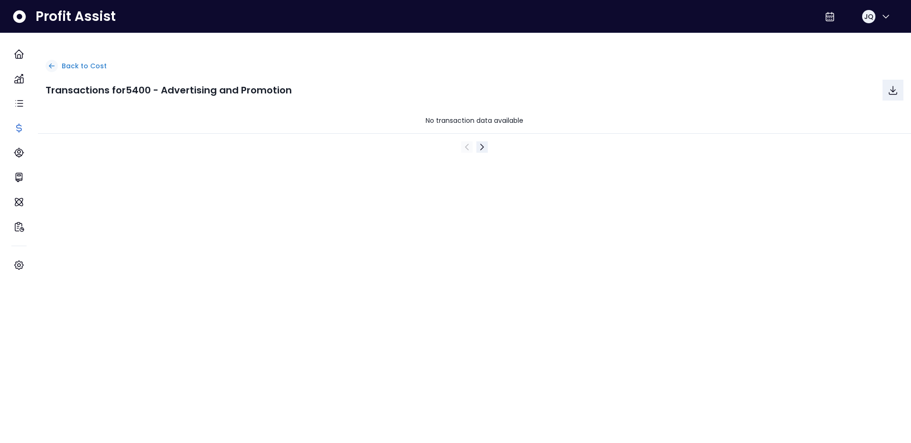
click at [56, 66] on icon at bounding box center [51, 66] width 9 height 9
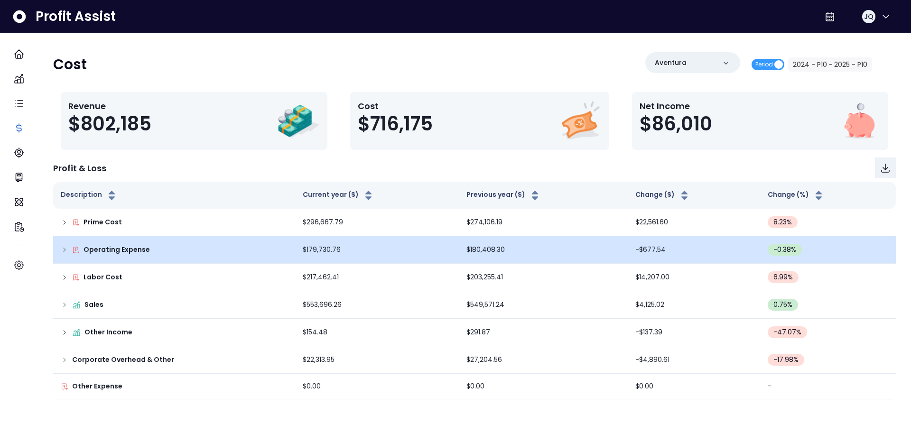
click at [118, 251] on p "Operating Expense" at bounding box center [117, 250] width 66 height 10
click at [68, 252] on icon at bounding box center [65, 250] width 8 height 8
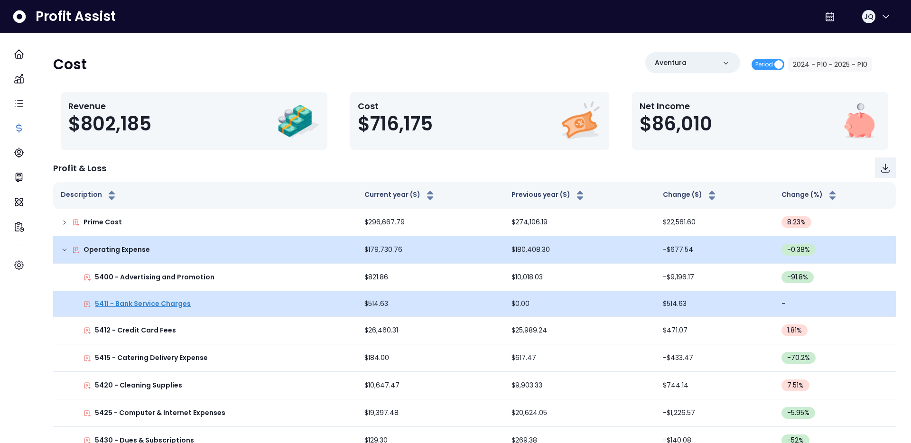
click at [120, 302] on p "5411 - Bank Service Charges" at bounding box center [143, 304] width 96 height 10
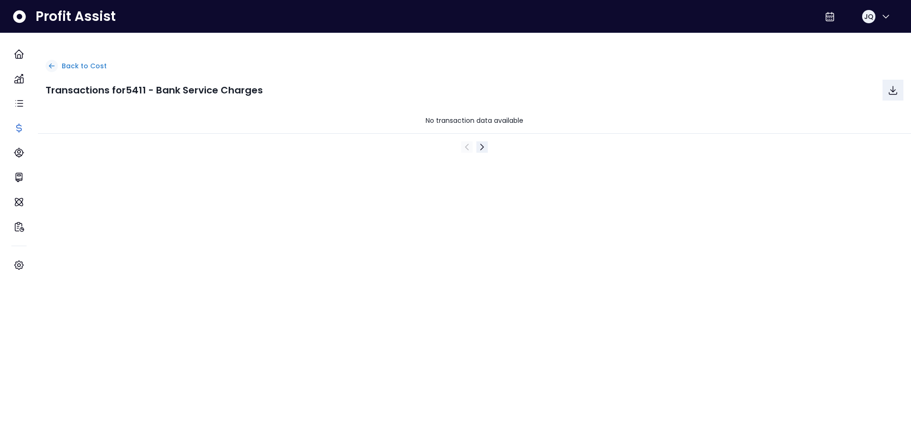
click at [56, 68] on icon at bounding box center [51, 66] width 9 height 9
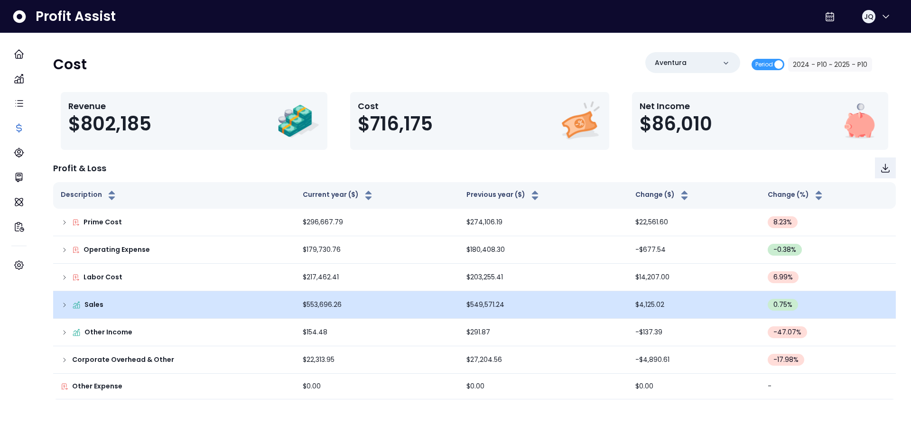
click at [131, 303] on div "Sales" at bounding box center [174, 305] width 227 height 10
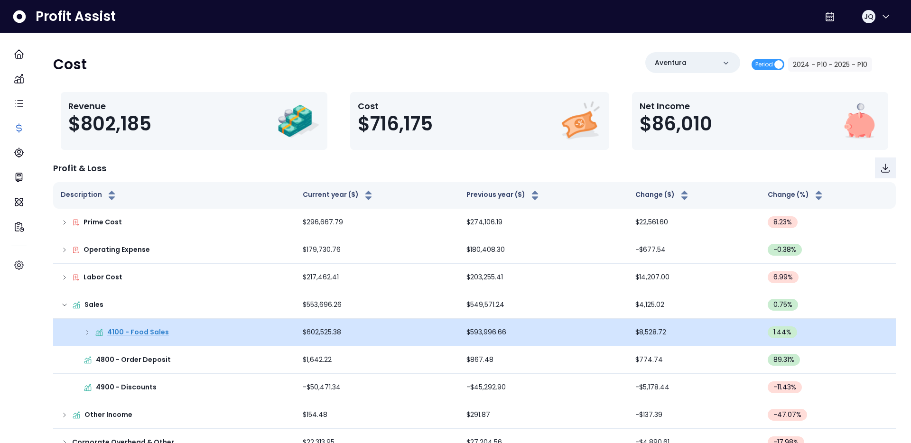
click at [134, 333] on p "4100 - Food Sales" at bounding box center [138, 333] width 62 height 10
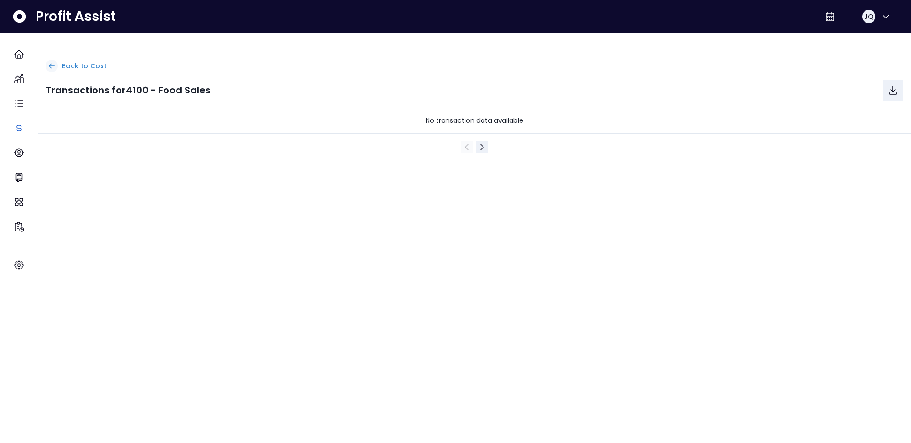
click at [55, 65] on icon at bounding box center [51, 66] width 5 height 4
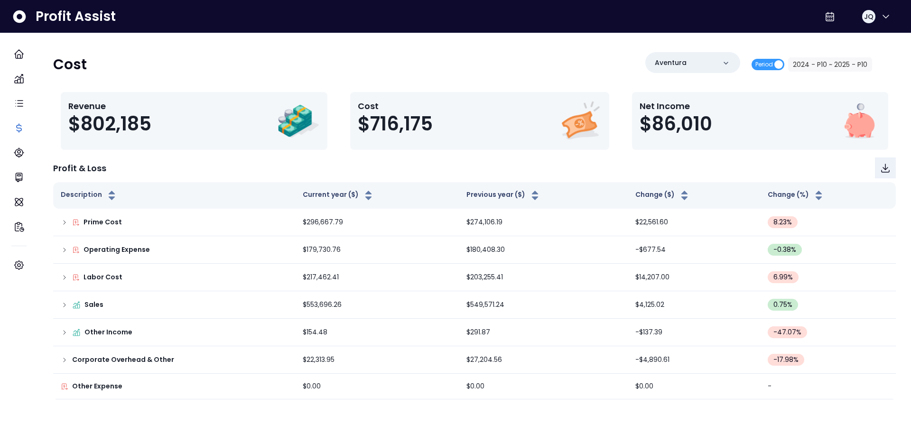
click at [60, 65] on div "Cost Aventura Period 2024 - P10 ~ 2025 - P10 Revenue $802,185 Cost $716,175 Net…" at bounding box center [474, 225] width 873 height 347
click at [767, 60] on span "Period" at bounding box center [768, 64] width 33 height 11
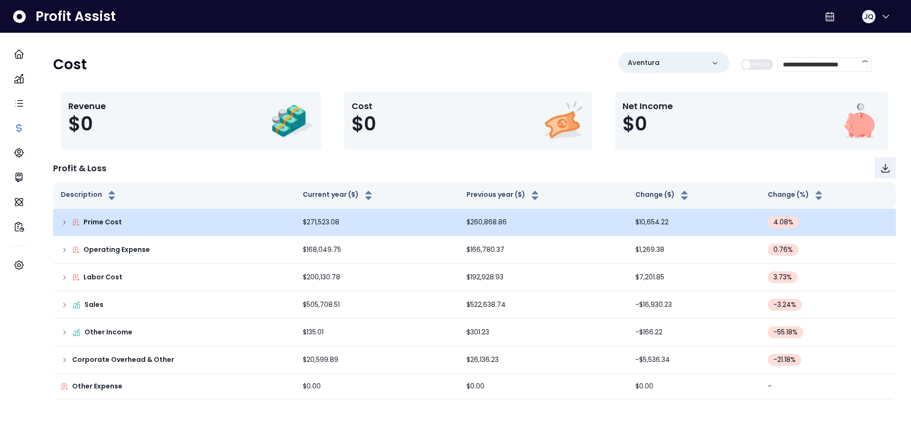
click at [183, 225] on div "Prime Cost" at bounding box center [174, 222] width 227 height 10
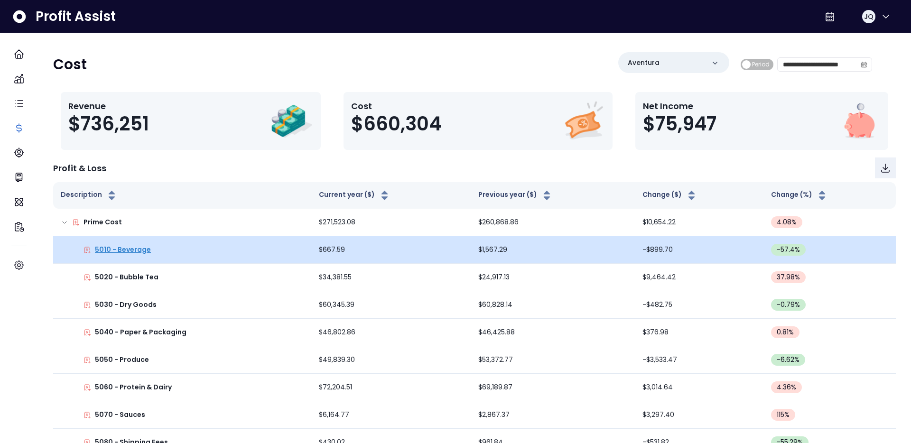
click at [142, 246] on p "5010 - Beverage" at bounding box center [123, 250] width 56 height 10
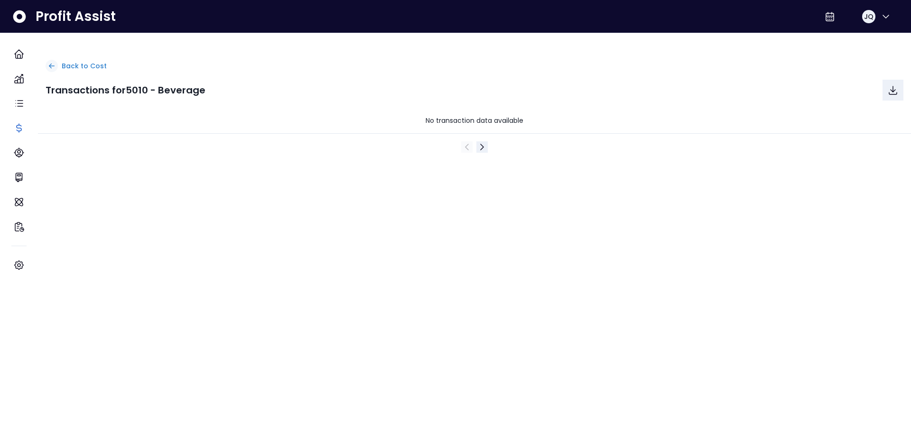
click at [56, 62] on icon at bounding box center [51, 66] width 9 height 9
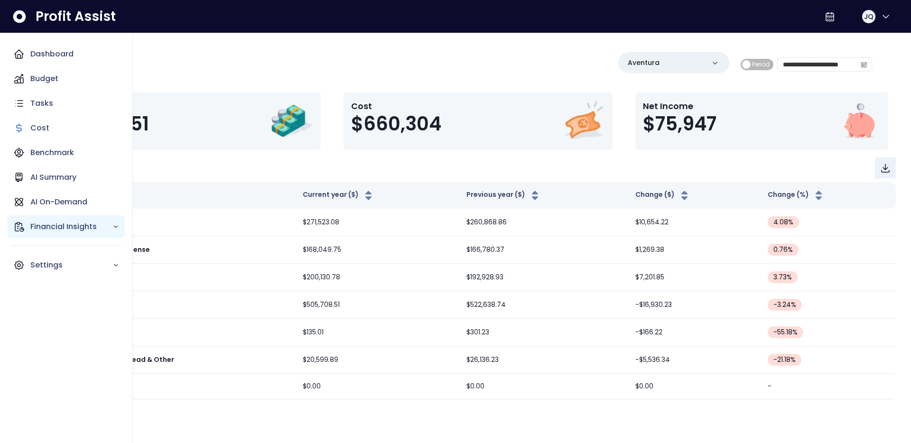
click at [55, 234] on div "Financial Insights" at bounding box center [66, 227] width 117 height 23
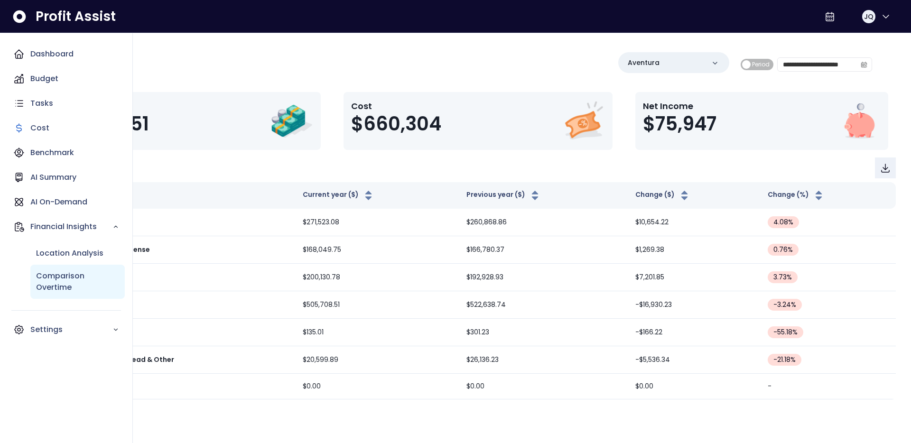
click at [56, 288] on p "Comparison Overtime" at bounding box center [77, 282] width 83 height 23
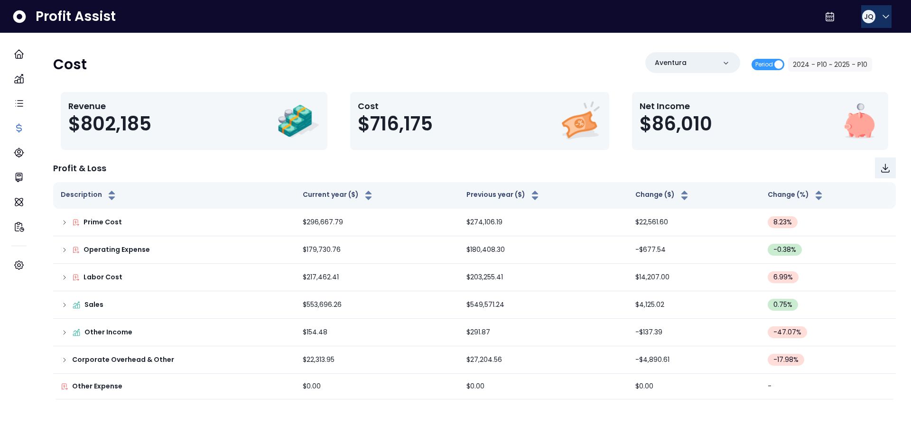
click at [882, 21] on icon "button" at bounding box center [886, 16] width 11 height 11
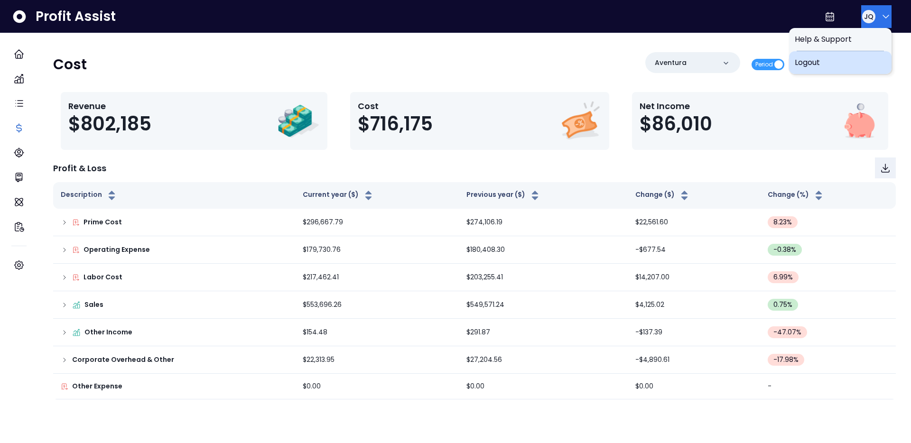
click at [847, 66] on span "Logout" at bounding box center [840, 62] width 91 height 11
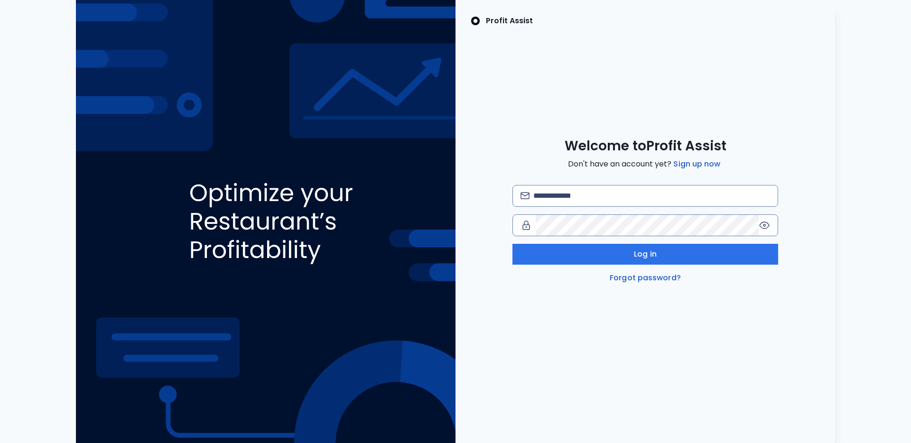
click at [555, 44] on div "Profit Assist Welcome to Profit Assist Don't have an account yet? Sign up now L…" at bounding box center [646, 221] width 380 height 443
click at [208, 116] on img at bounding box center [266, 221] width 380 height 443
click at [599, 194] on input "email" at bounding box center [652, 196] width 237 height 21
type input "**********"
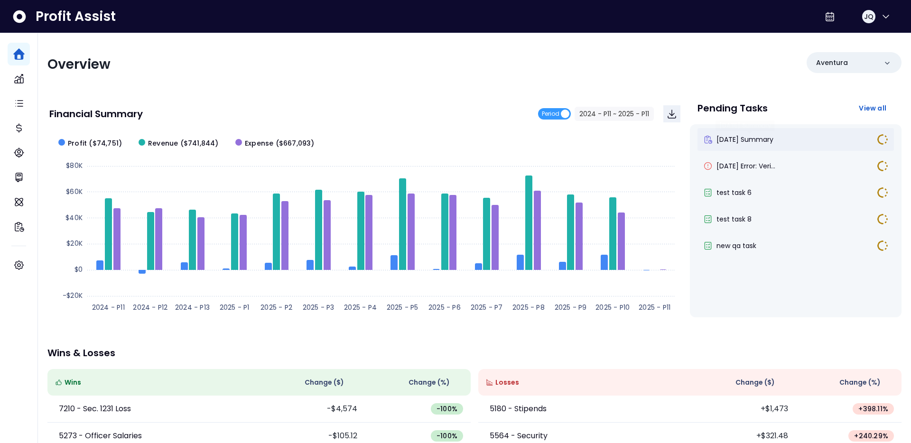
click at [766, 143] on span "[DATE] Summary" at bounding box center [745, 139] width 57 height 9
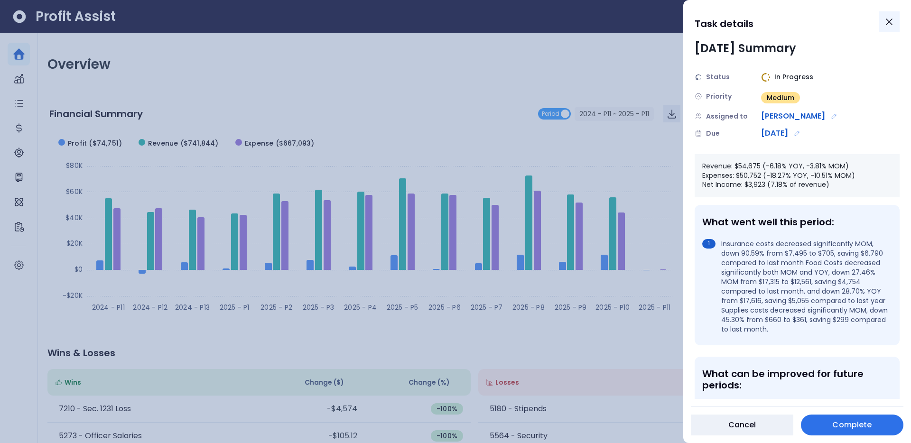
click at [891, 24] on icon "Close" at bounding box center [890, 22] width 6 height 6
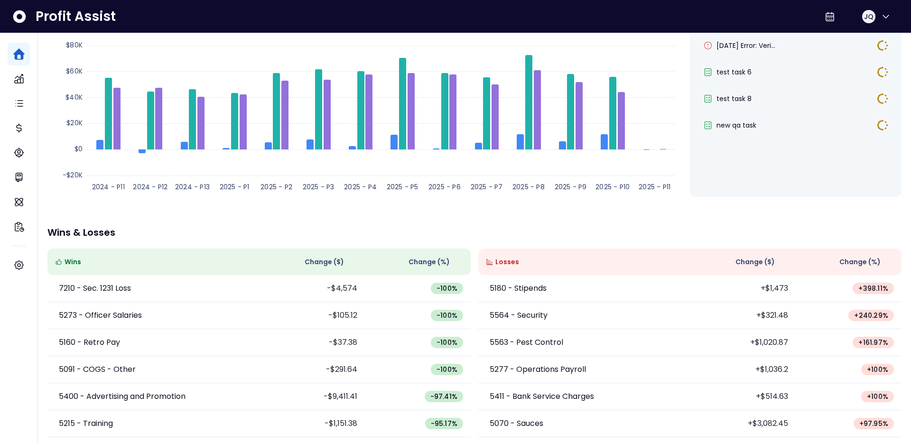
scroll to position [131, 0]
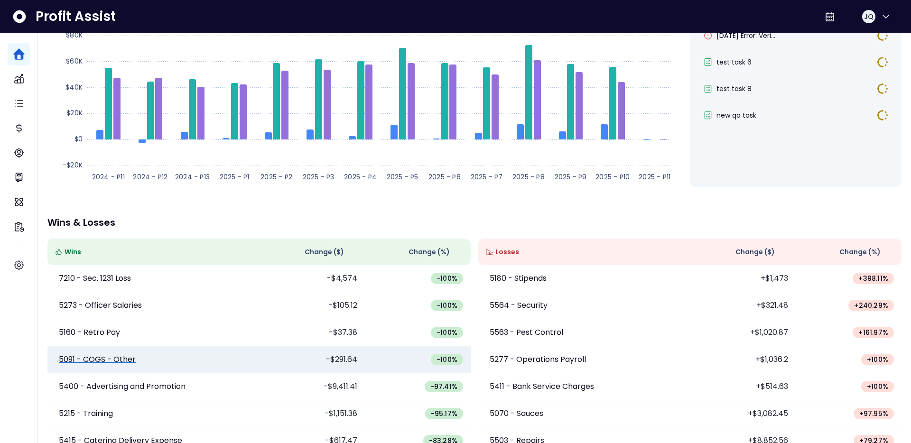
click at [104, 355] on p "5091 - COGS - Other" at bounding box center [97, 359] width 77 height 11
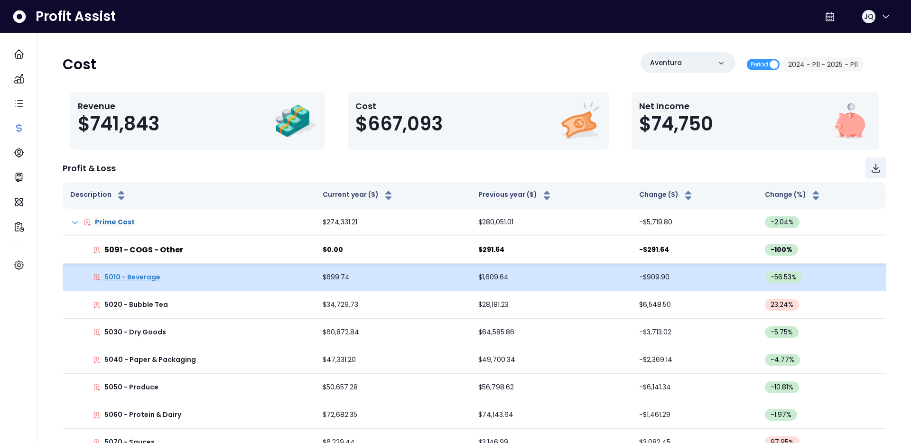
click at [133, 277] on p "5010 - Beverage" at bounding box center [132, 277] width 56 height 10
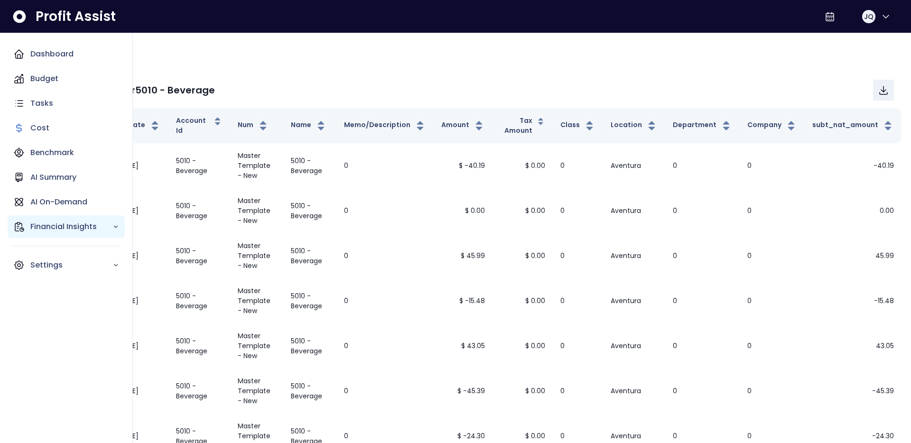
click at [41, 217] on div "Financial Insights" at bounding box center [66, 227] width 117 height 23
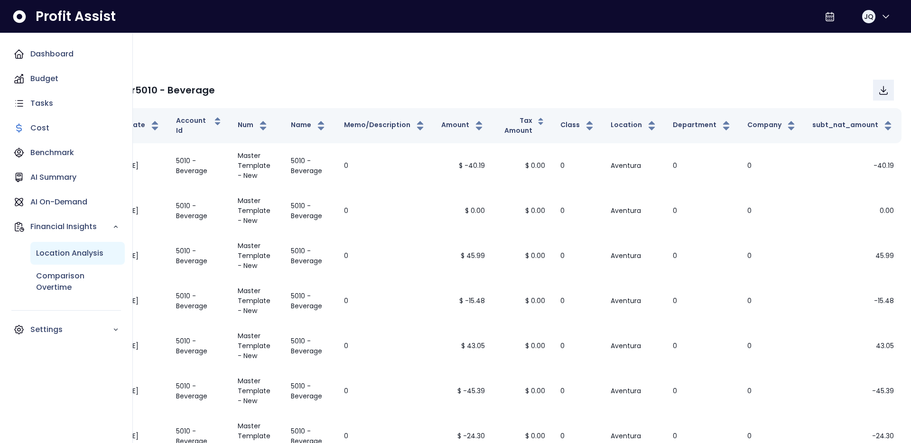
click at [55, 256] on p "Location Analysis" at bounding box center [69, 253] width 67 height 11
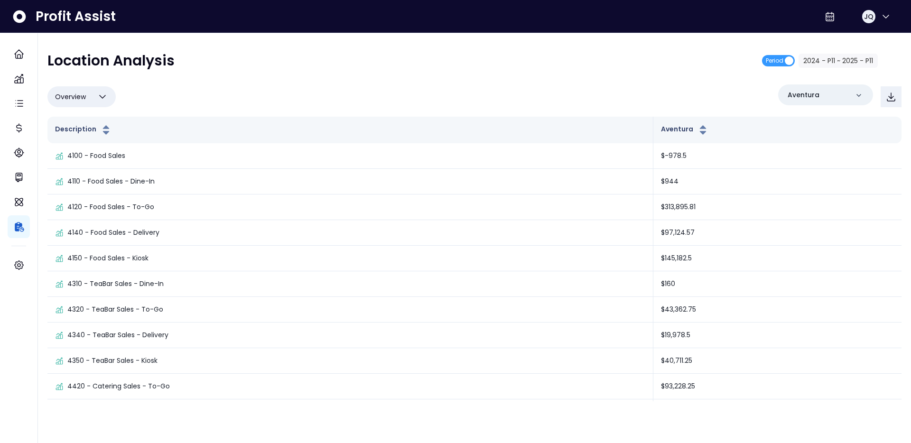
click at [78, 84] on div "Location Analysis Period 2024 - P11 ~ 2025 - P11 Overview Overview % of cost % …" at bounding box center [474, 226] width 854 height 349
click at [78, 88] on button "Overview" at bounding box center [81, 96] width 68 height 21
click at [85, 164] on li "% of sales" at bounding box center [81, 165] width 68 height 22
type input "*********"
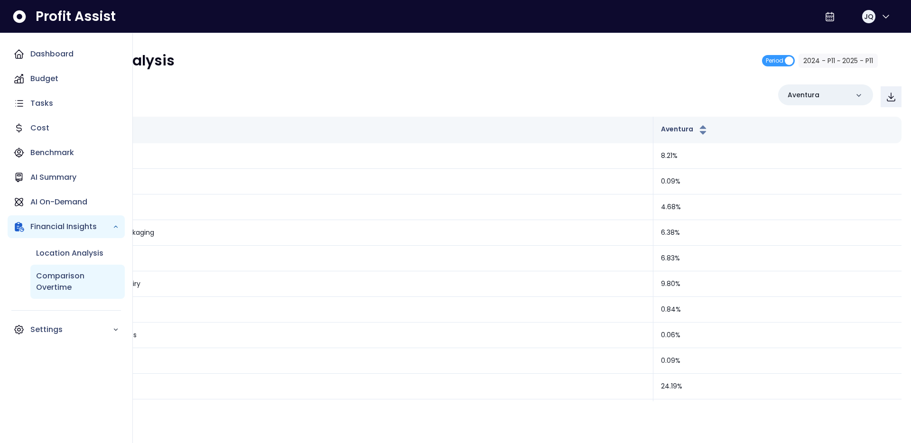
click at [56, 283] on p "Comparison Overtime" at bounding box center [77, 282] width 83 height 23
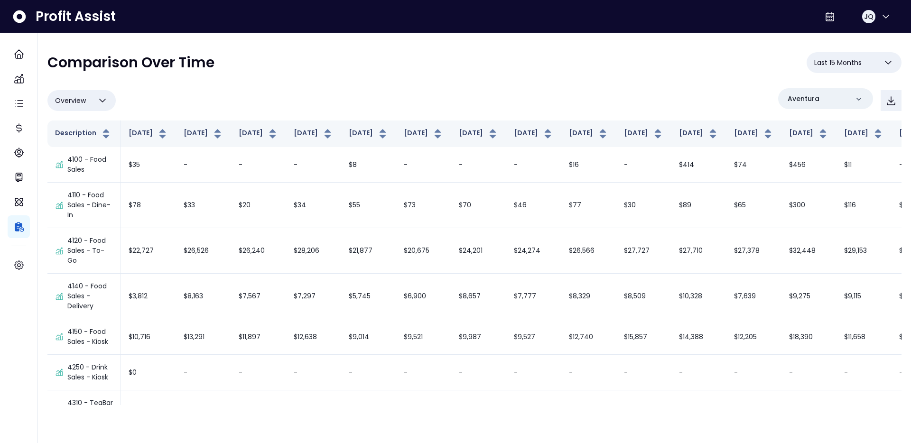
click at [337, 53] on div "**********" at bounding box center [474, 66] width 854 height 28
click at [885, 19] on icon "button" at bounding box center [886, 16] width 11 height 11
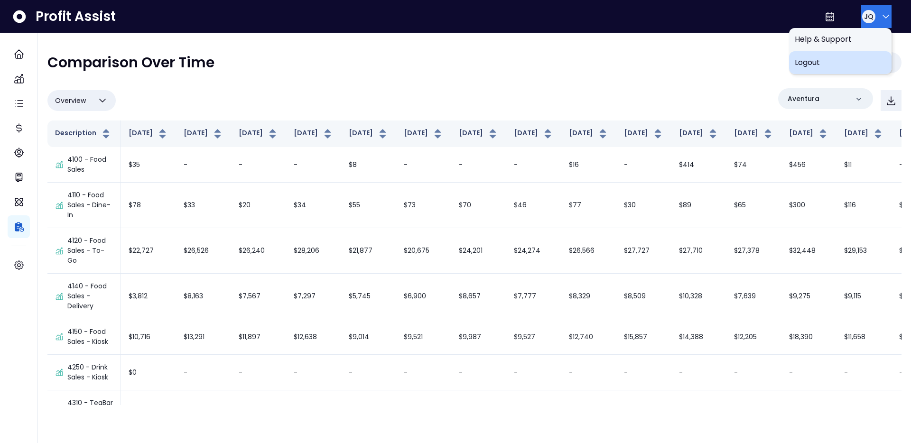
click at [848, 58] on span "Logout" at bounding box center [840, 62] width 91 height 11
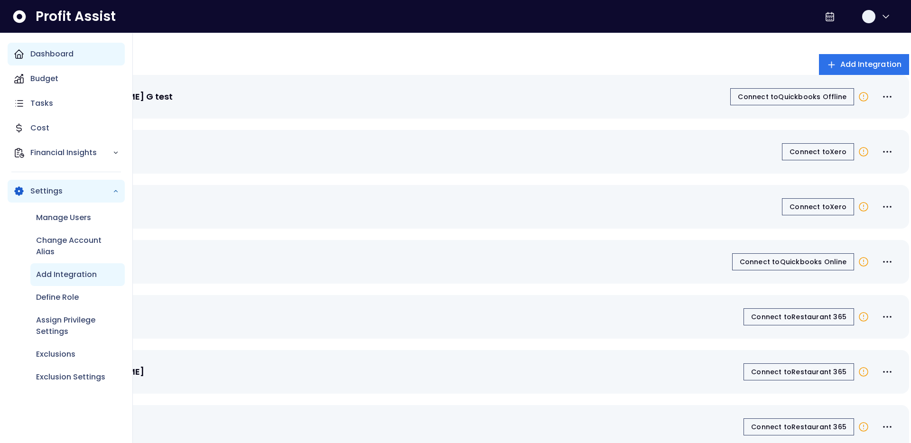
click at [66, 50] on p "Dashboard" at bounding box center [51, 53] width 43 height 11
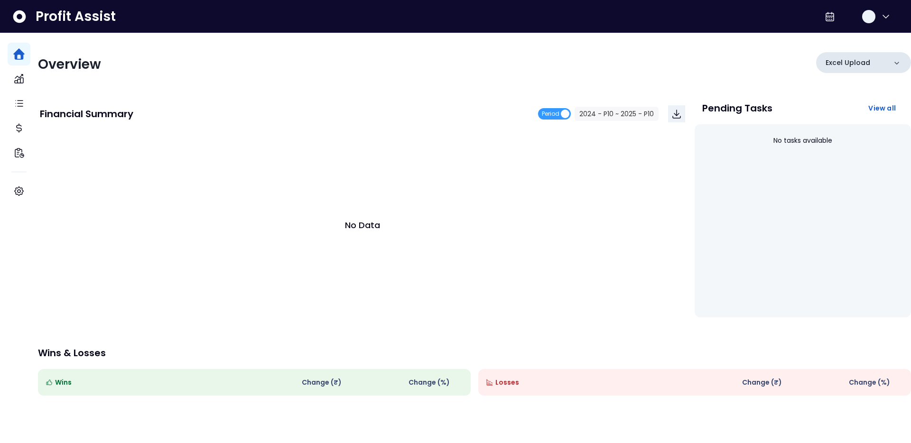
click at [826, 65] on p "Excel Upload" at bounding box center [848, 63] width 45 height 10
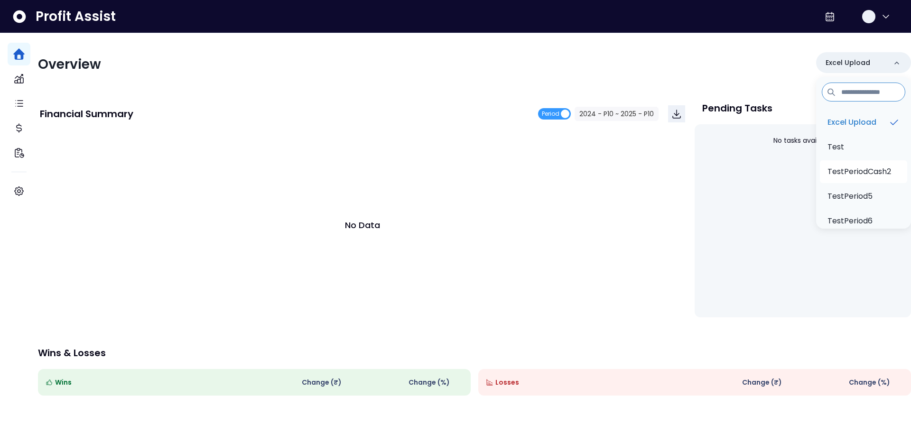
scroll to position [39, 0]
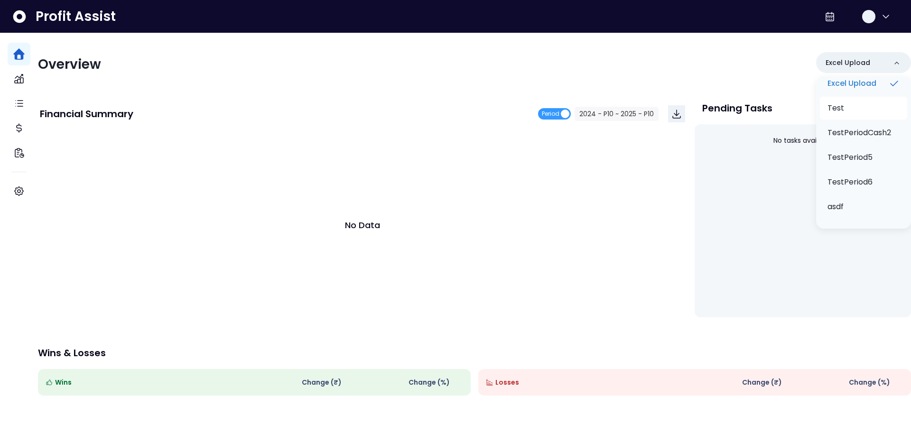
click at [840, 115] on li "Test" at bounding box center [863, 108] width 87 height 23
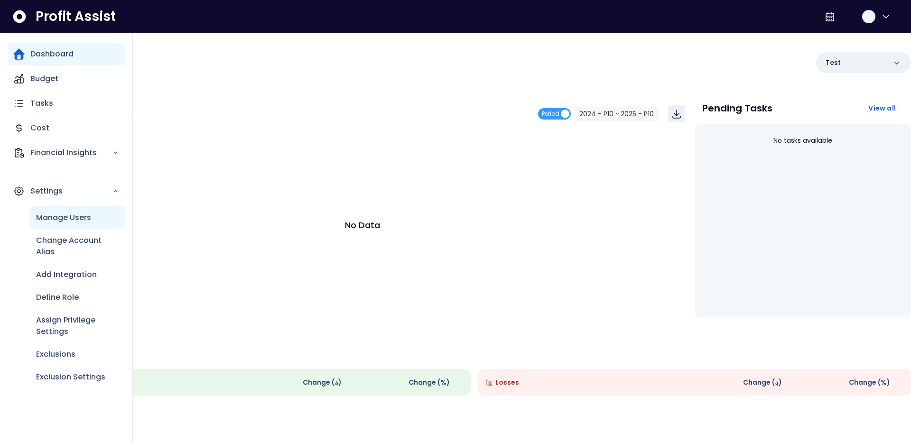
click at [66, 219] on p "Manage Users" at bounding box center [63, 217] width 55 height 11
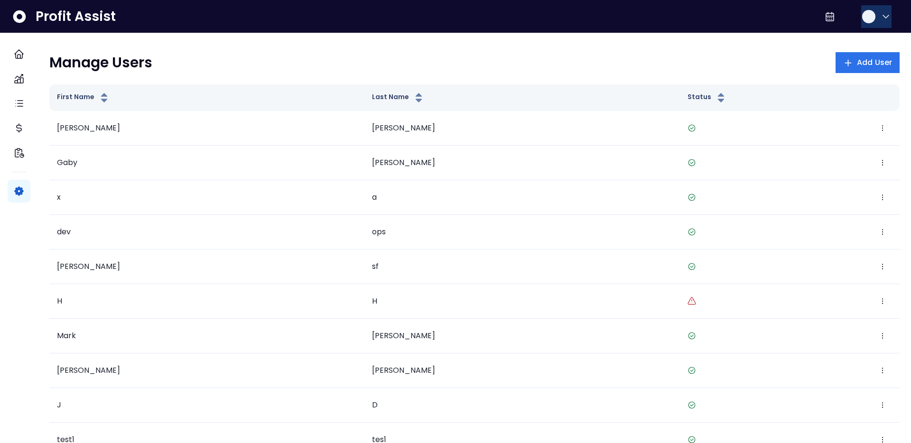
click at [867, 17] on div "button" at bounding box center [869, 16] width 13 height 13
click at [674, 67] on div "Manage Users Add User" at bounding box center [474, 62] width 851 height 21
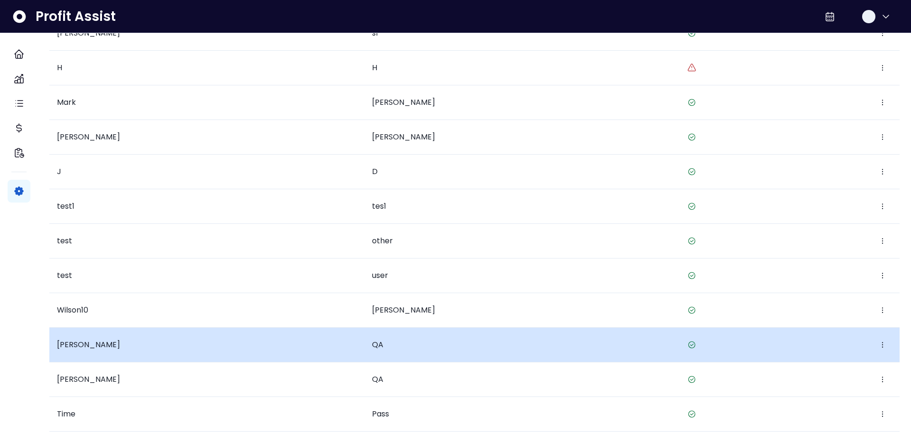
scroll to position [366, 0]
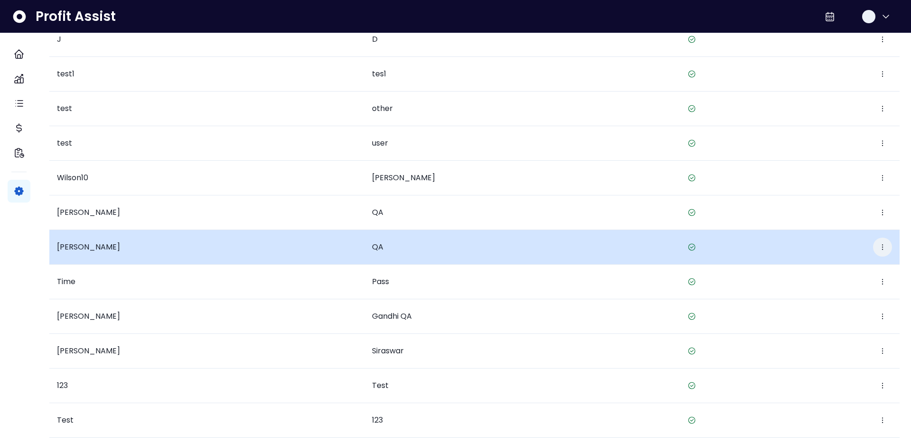
click at [879, 244] on icon "button" at bounding box center [883, 248] width 8 height 8
click at [837, 269] on button "Edit" at bounding box center [829, 276] width 105 height 23
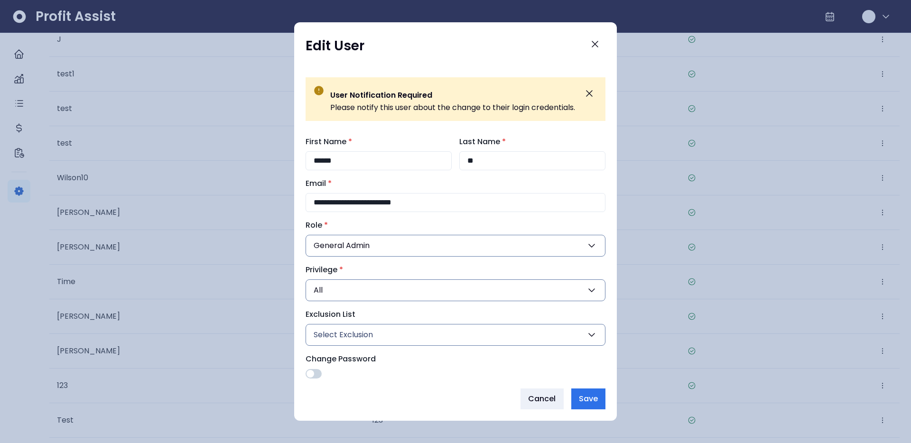
click at [780, 260] on div at bounding box center [455, 221] width 911 height 443
click at [598, 47] on icon "Close" at bounding box center [595, 43] width 11 height 11
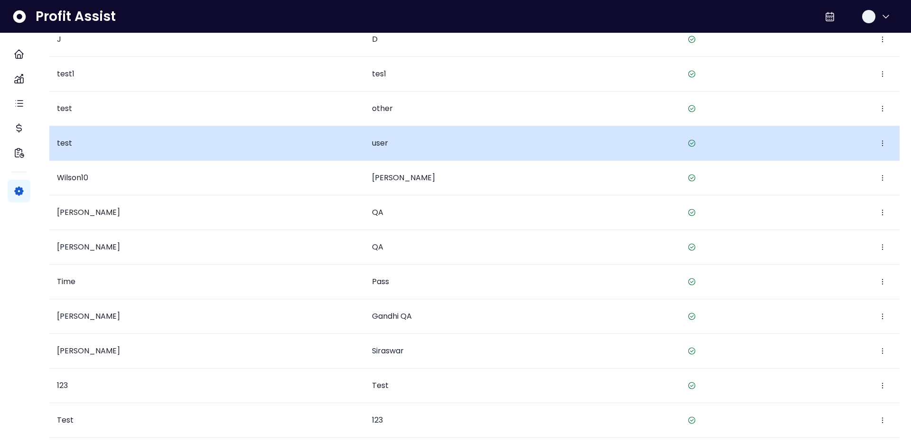
scroll to position [590, 0]
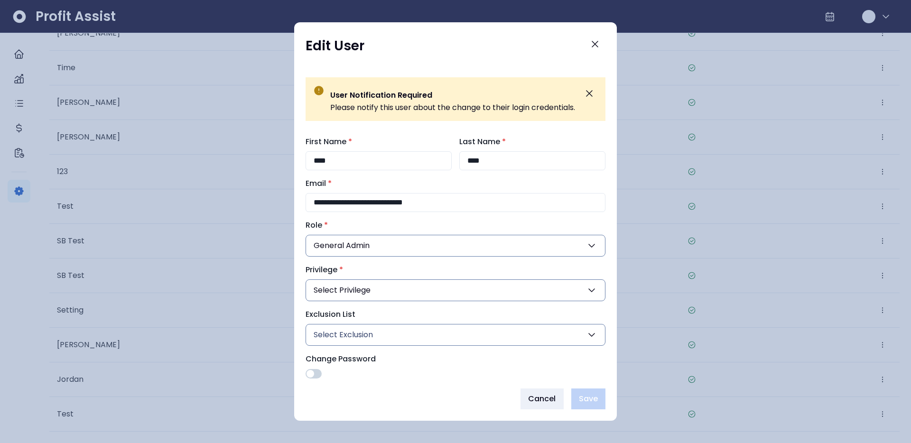
click at [788, 333] on div at bounding box center [455, 221] width 911 height 443
click at [541, 403] on span "Cancel" at bounding box center [542, 399] width 28 height 11
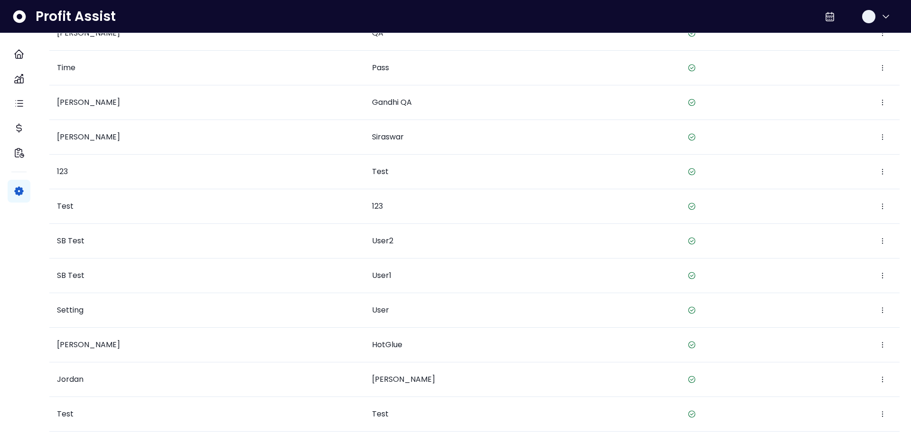
scroll to position [0, 0]
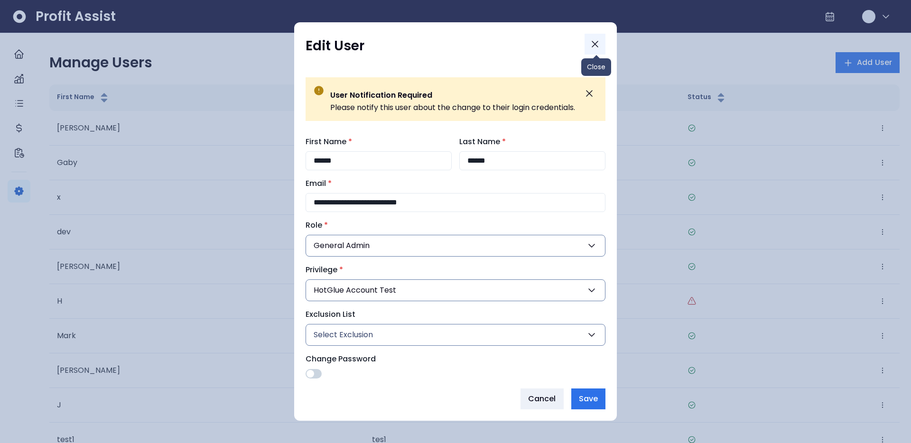
click at [601, 47] on icon "Close" at bounding box center [595, 43] width 11 height 11
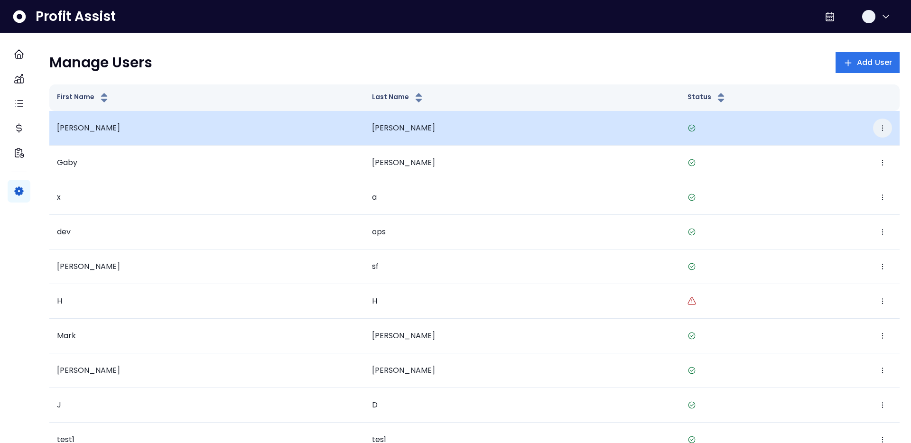
click at [880, 133] on button "button" at bounding box center [882, 128] width 19 height 19
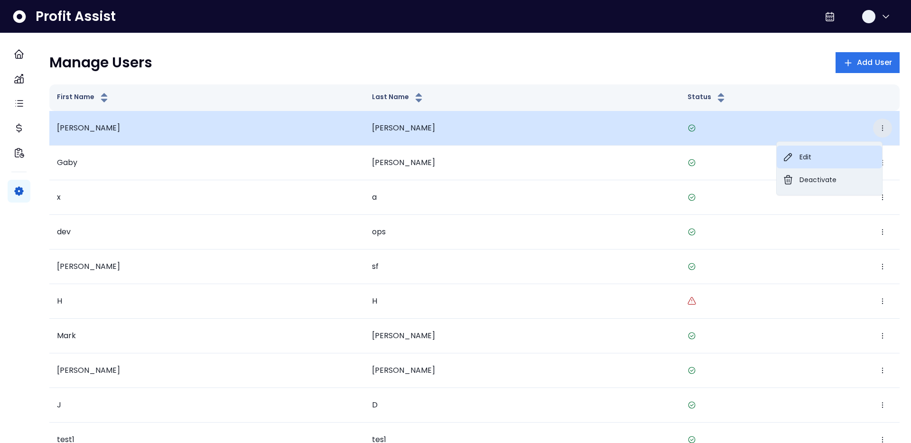
click at [811, 156] on button "Edit" at bounding box center [829, 157] width 105 height 23
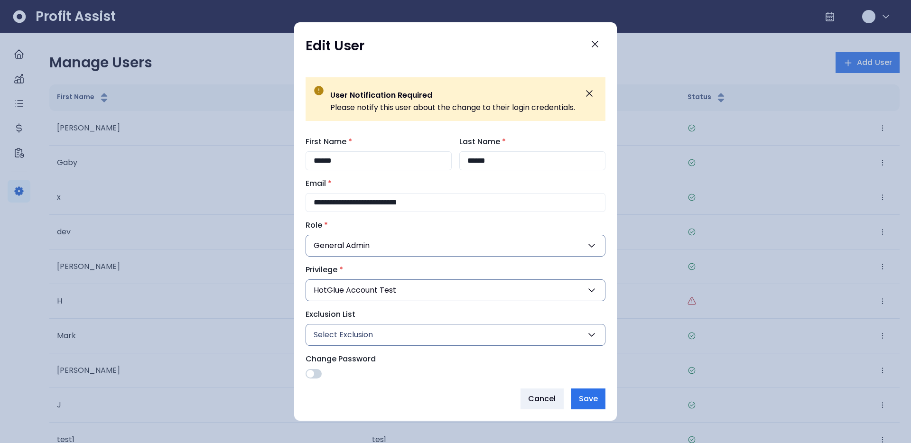
click at [460, 290] on button "HotGlue Account Test" at bounding box center [456, 291] width 300 height 22
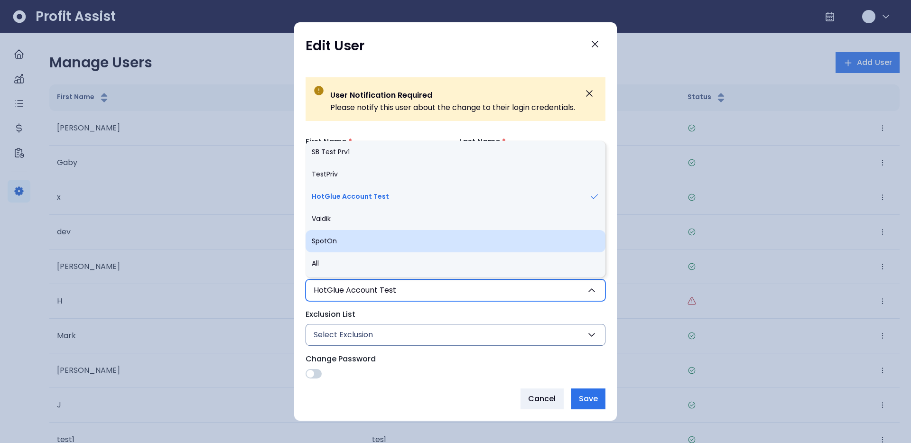
click at [399, 246] on li "SpotOn" at bounding box center [456, 241] width 300 height 22
type input "**"
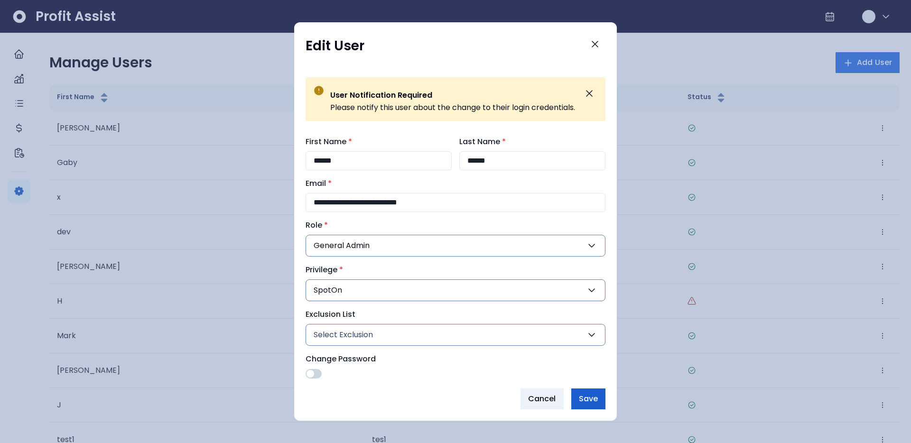
click at [591, 401] on span "Save" at bounding box center [588, 399] width 19 height 11
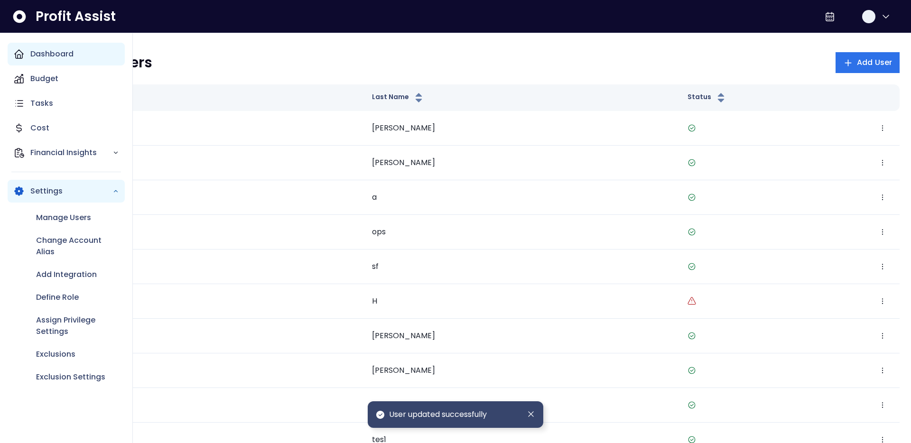
click at [28, 51] on div "Dashboard" at bounding box center [66, 54] width 117 height 23
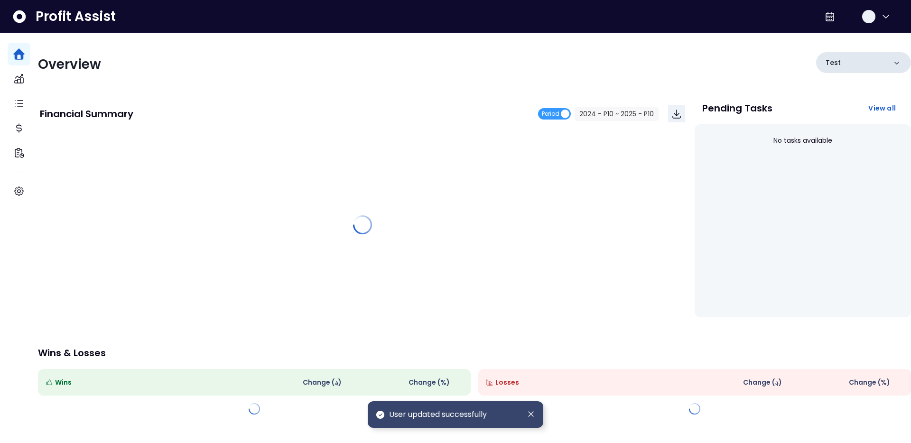
click at [871, 57] on div "Test" at bounding box center [863, 62] width 95 height 21
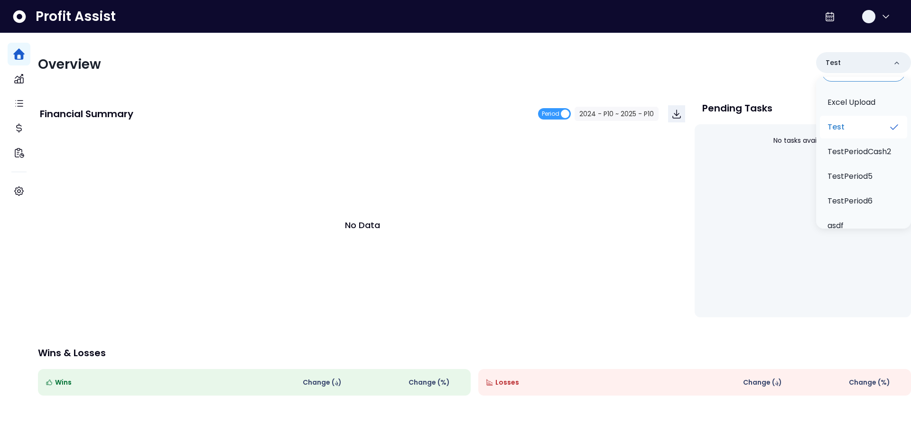
scroll to position [39, 0]
click at [772, 82] on div "Overview Test Excel Upload Test TestPeriodCash2 TestPeriod5 TestPeriod6 asdf Fi…" at bounding box center [474, 269] width 873 height 473
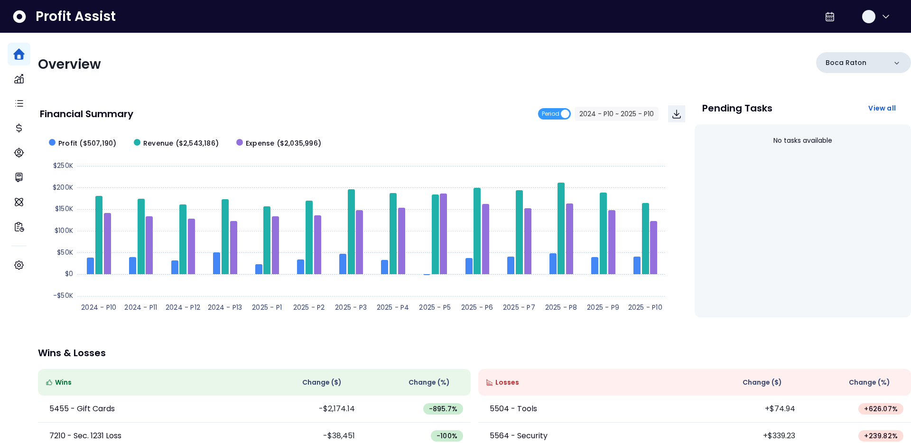
click at [857, 62] on div "Boca Raton" at bounding box center [863, 62] width 95 height 21
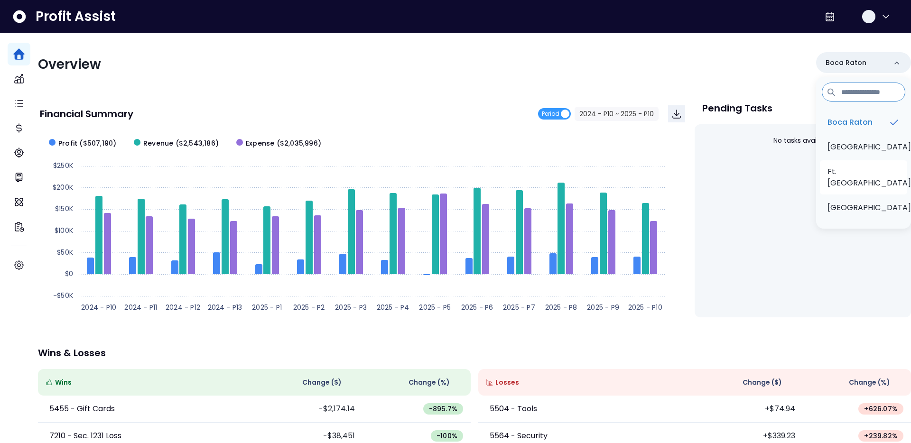
click at [853, 177] on p "Ft. Lauderdale" at bounding box center [870, 177] width 84 height 23
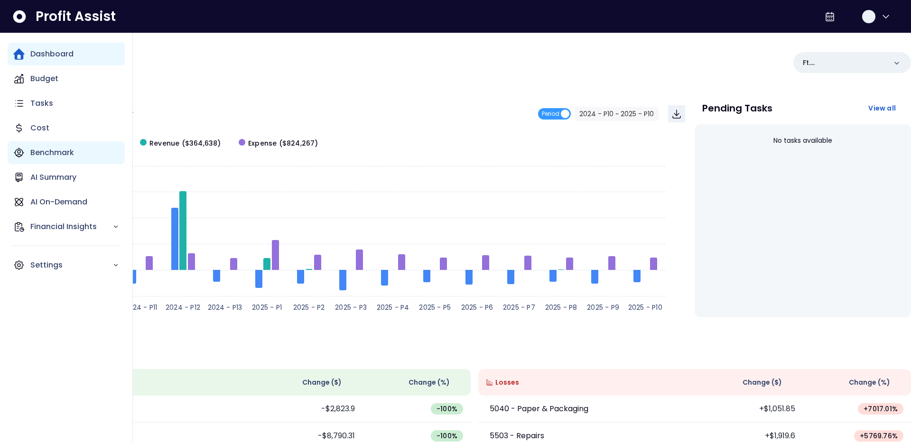
click at [27, 159] on div "Benchmark" at bounding box center [66, 152] width 117 height 23
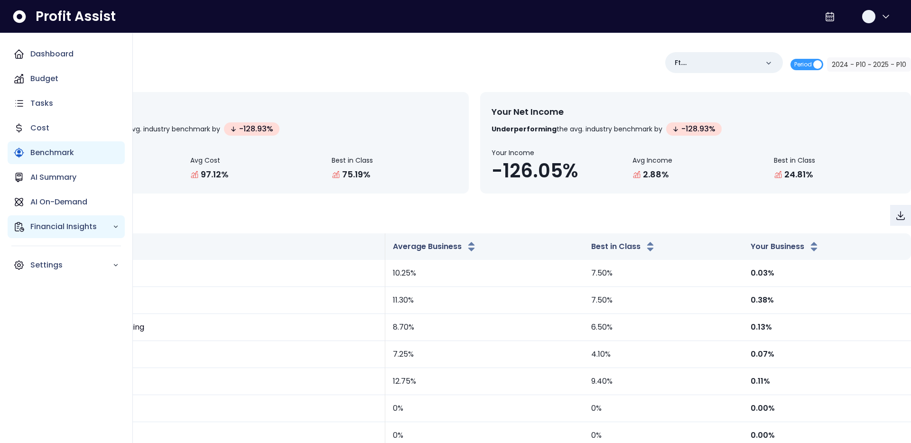
click at [32, 231] on p "Financial Insights" at bounding box center [71, 226] width 82 height 11
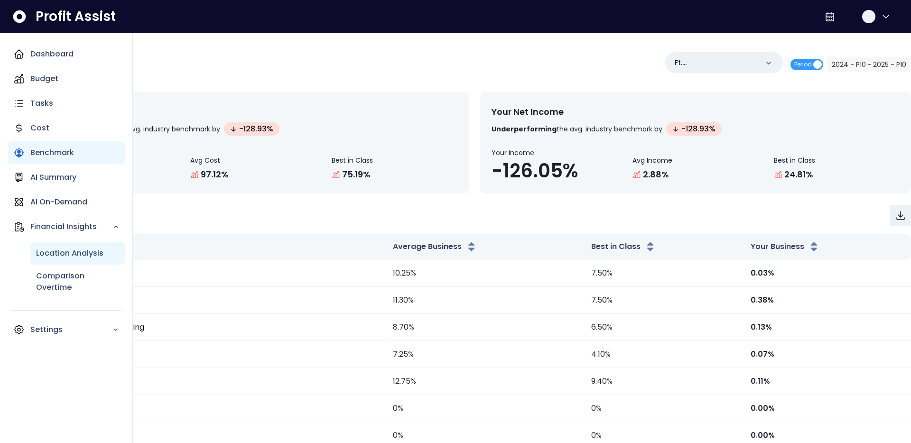
click at [38, 263] on div "Location Analysis" at bounding box center [77, 253] width 94 height 23
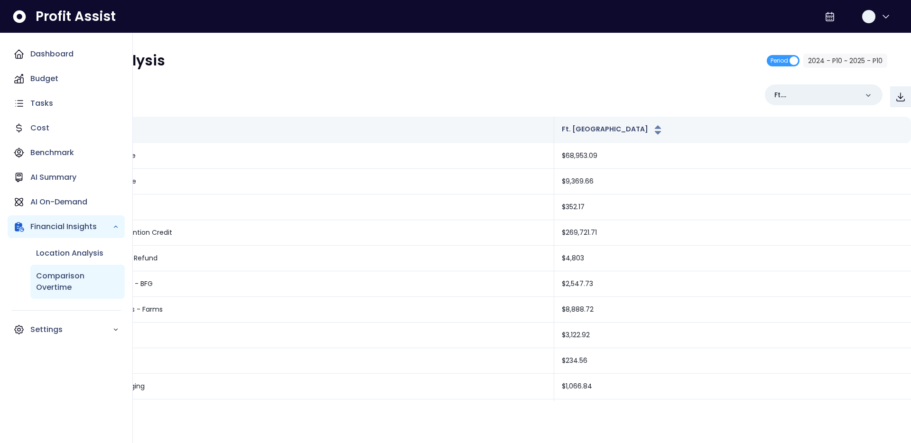
click at [41, 281] on p "Comparison Overtime" at bounding box center [77, 282] width 83 height 23
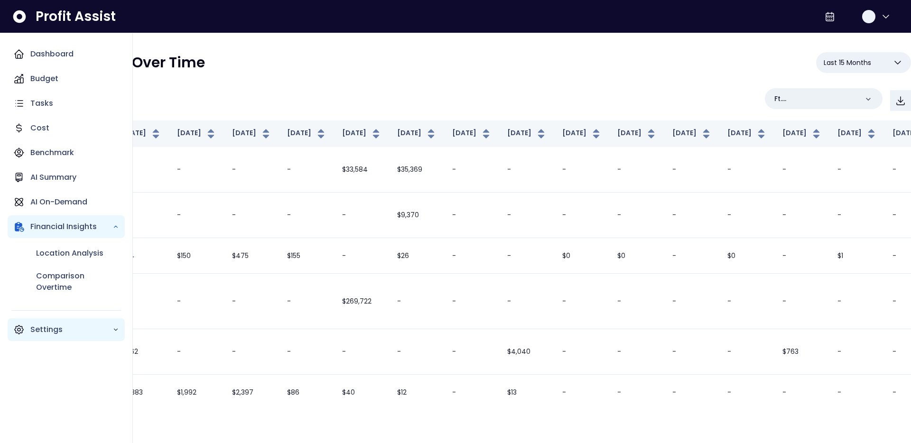
click at [40, 321] on div "Settings" at bounding box center [66, 330] width 117 height 23
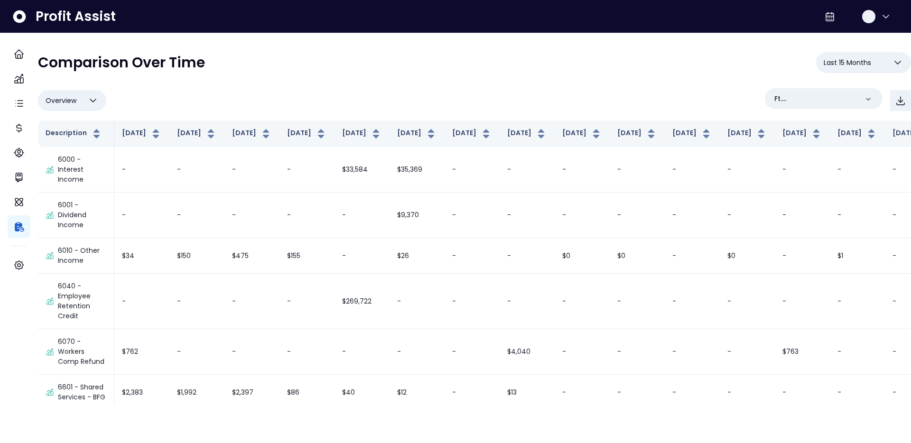
click at [281, 73] on div "**********" at bounding box center [474, 66] width 873 height 28
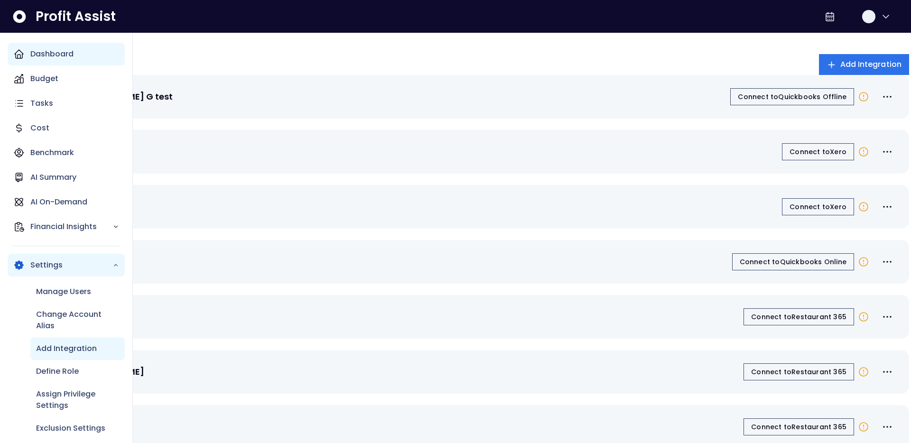
click at [23, 53] on icon "Main navigation" at bounding box center [18, 53] width 11 height 11
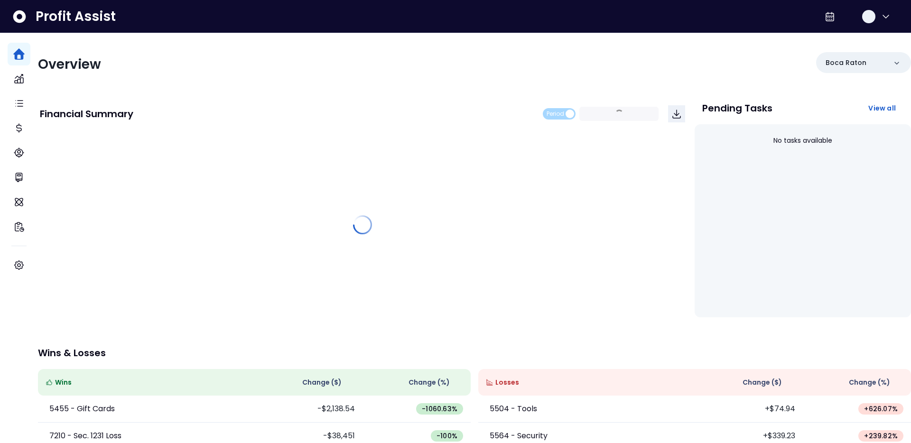
click at [150, 67] on div "Overview" at bounding box center [253, 64] width 431 height 17
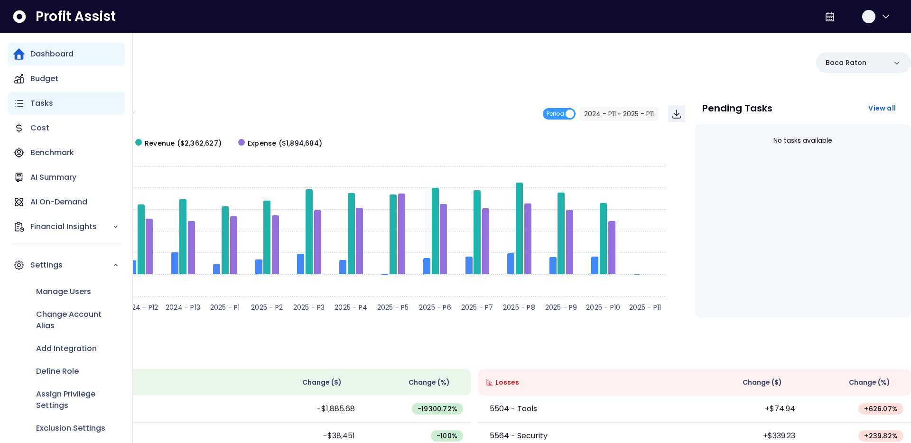
click at [33, 98] on p "Tasks" at bounding box center [41, 103] width 23 height 11
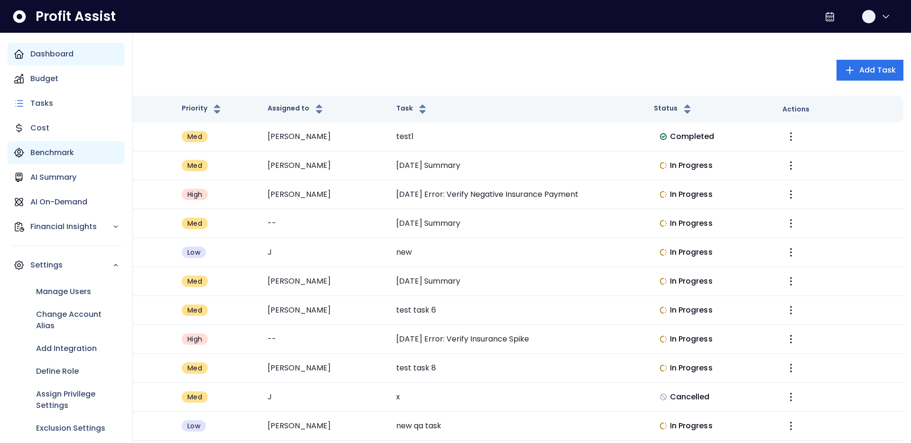
click at [35, 145] on div "Benchmark" at bounding box center [66, 152] width 117 height 23
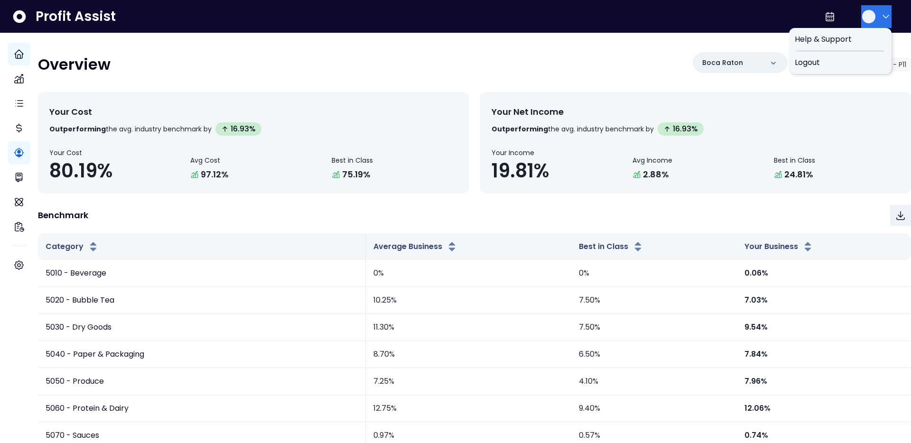
click at [890, 16] on button "button" at bounding box center [877, 16] width 30 height 23
click at [862, 67] on span "Logout" at bounding box center [840, 62] width 91 height 11
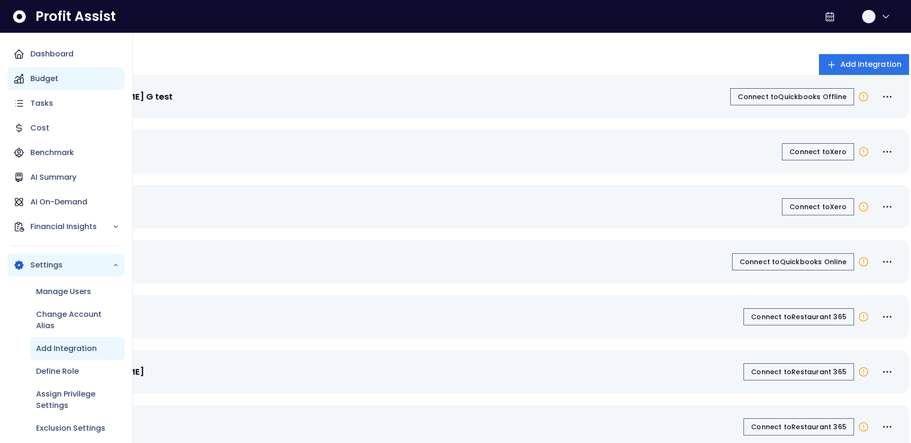
click at [22, 77] on icon "Main navigation" at bounding box center [19, 79] width 9 height 9
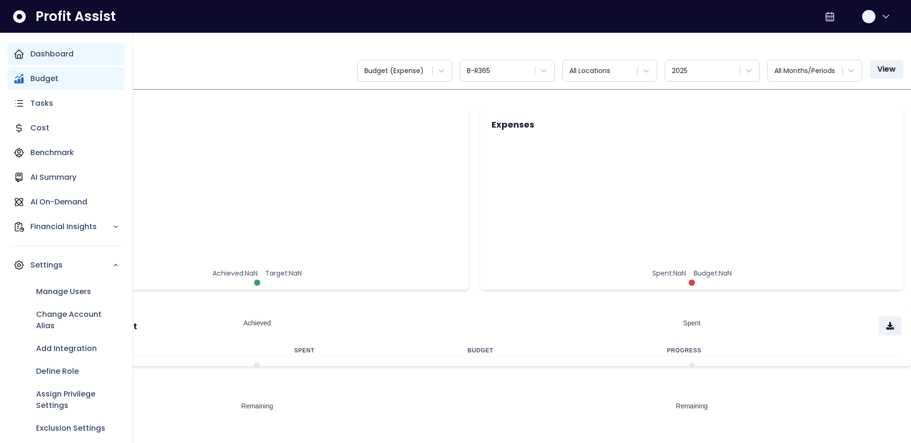
click at [33, 56] on p "Dashboard" at bounding box center [51, 53] width 43 height 11
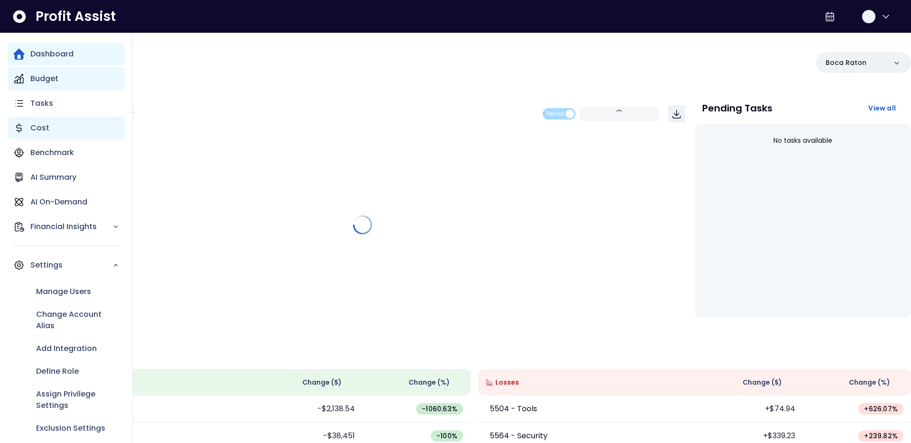
click at [36, 127] on p "Cost" at bounding box center [39, 127] width 19 height 11
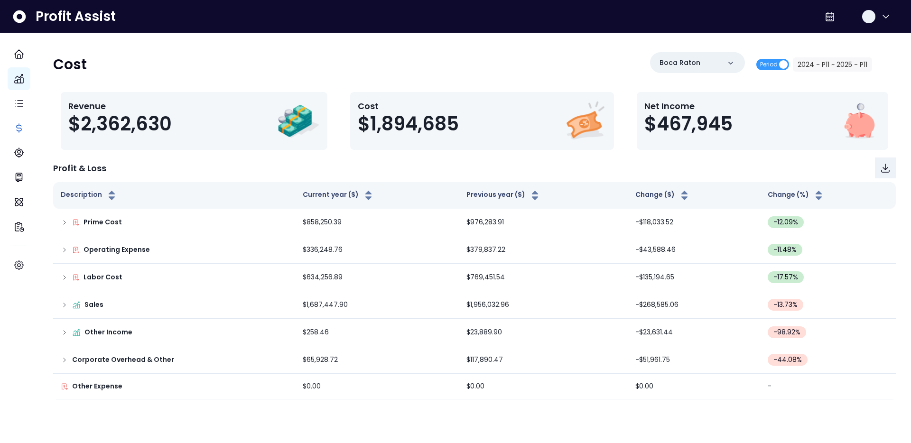
click at [153, 72] on div "Cost Boca Raton Period 2024 - P11 ~ 2025 - P11" at bounding box center [462, 68] width 819 height 32
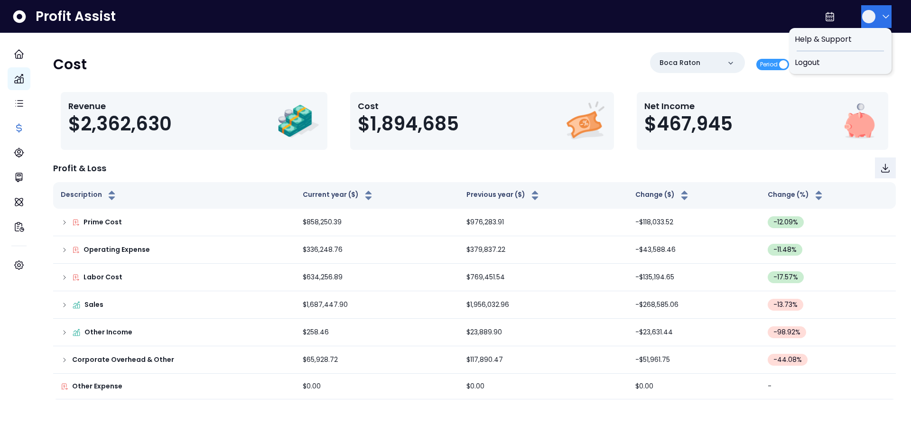
click at [881, 11] on icon "button" at bounding box center [886, 16] width 11 height 11
click at [834, 64] on span "Logout" at bounding box center [840, 62] width 91 height 11
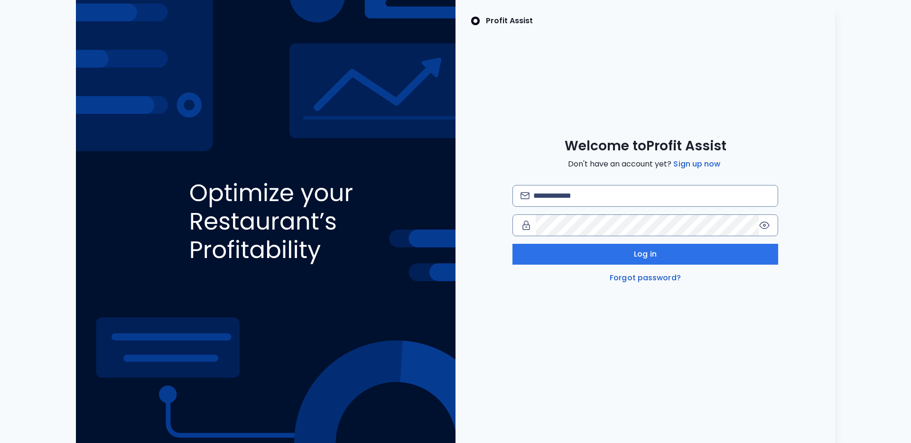
click at [565, 67] on div "Profit Assist Welcome to Profit Assist Don't have an account yet? Sign up now L…" at bounding box center [646, 221] width 380 height 443
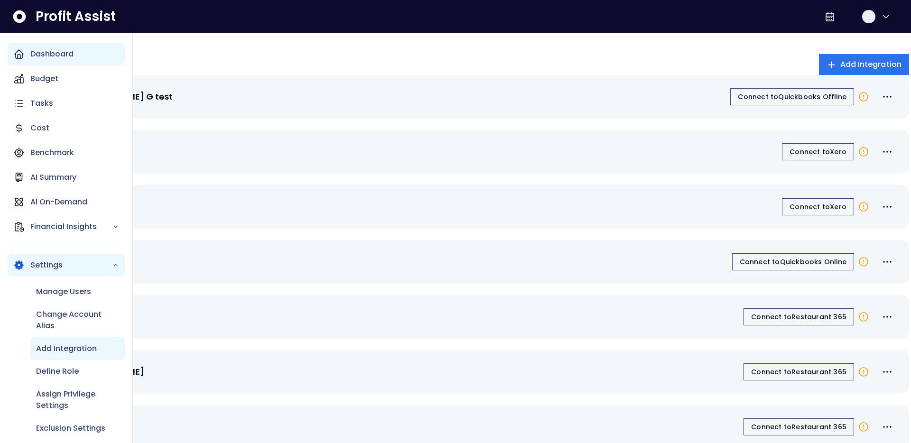
click at [24, 53] on icon "Main navigation" at bounding box center [18, 53] width 11 height 11
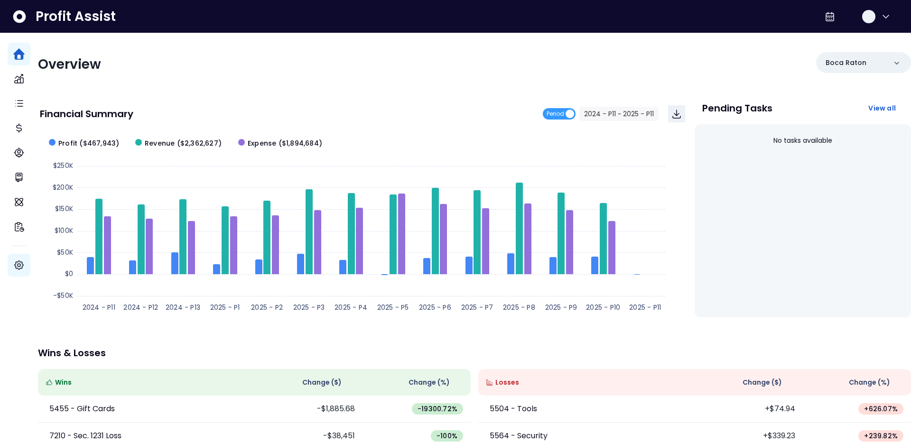
click at [26, 265] on div "Settings" at bounding box center [19, 265] width 23 height 23
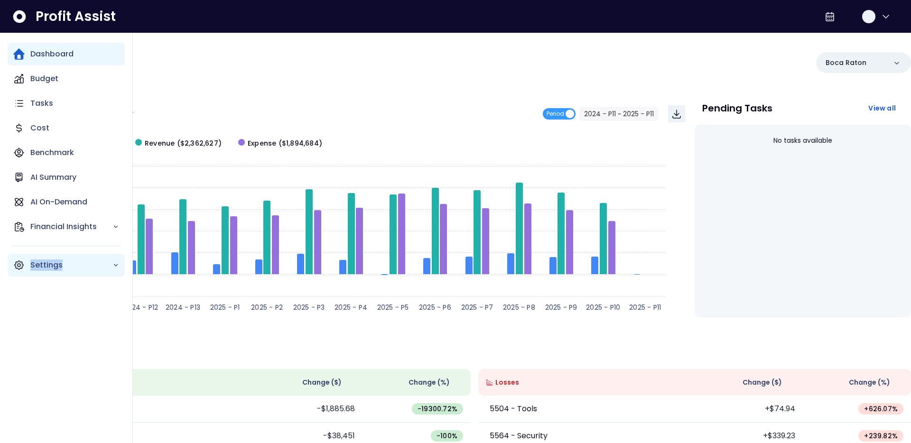
click at [26, 265] on div "Settings" at bounding box center [66, 265] width 117 height 23
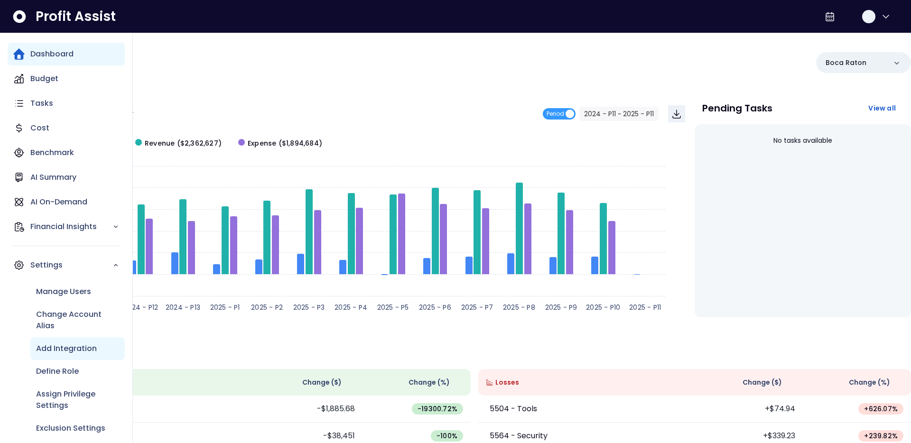
click at [53, 350] on p "Add Integration" at bounding box center [66, 348] width 61 height 11
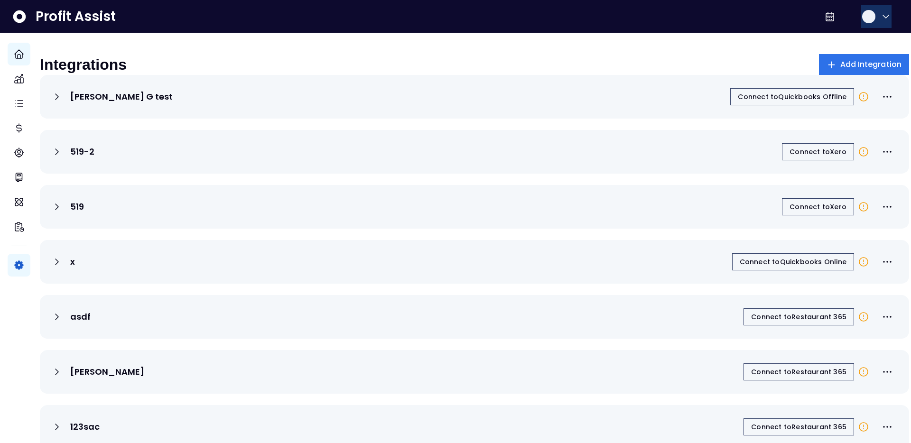
click at [880, 22] on button "button" at bounding box center [877, 16] width 30 height 23
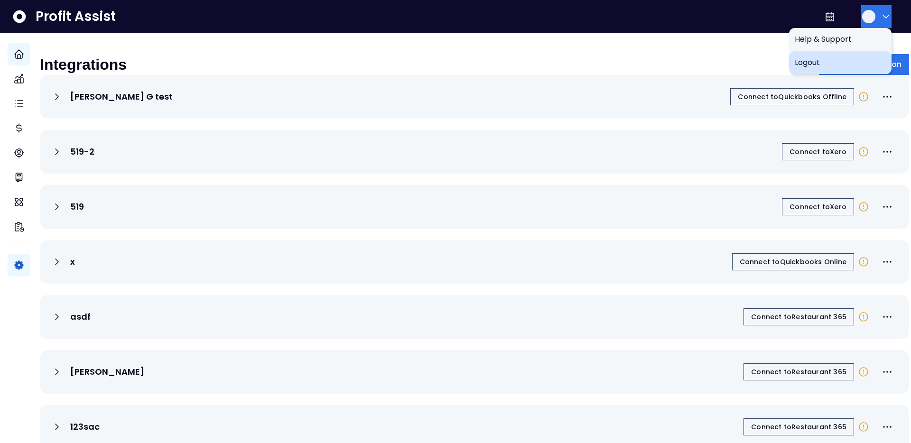
click at [859, 57] on span "Logout" at bounding box center [840, 62] width 91 height 11
